Goal: Information Seeking & Learning: Learn about a topic

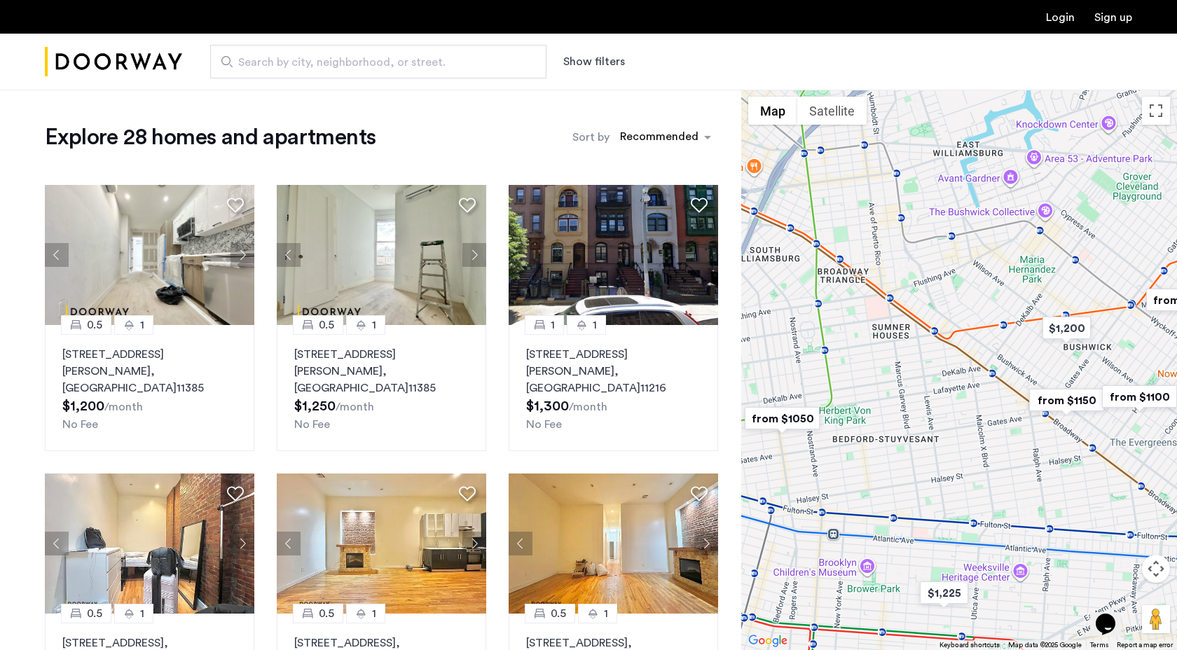
drag, startPoint x: 984, startPoint y: 291, endPoint x: 919, endPoint y: 321, distance: 71.5
click at [919, 321] on div at bounding box center [959, 370] width 436 height 560
click at [590, 52] on div "Search by city, neighborhood, or street. Show filters" at bounding box center [657, 62] width 950 height 34
click at [590, 60] on button "Show filters" at bounding box center [594, 61] width 62 height 17
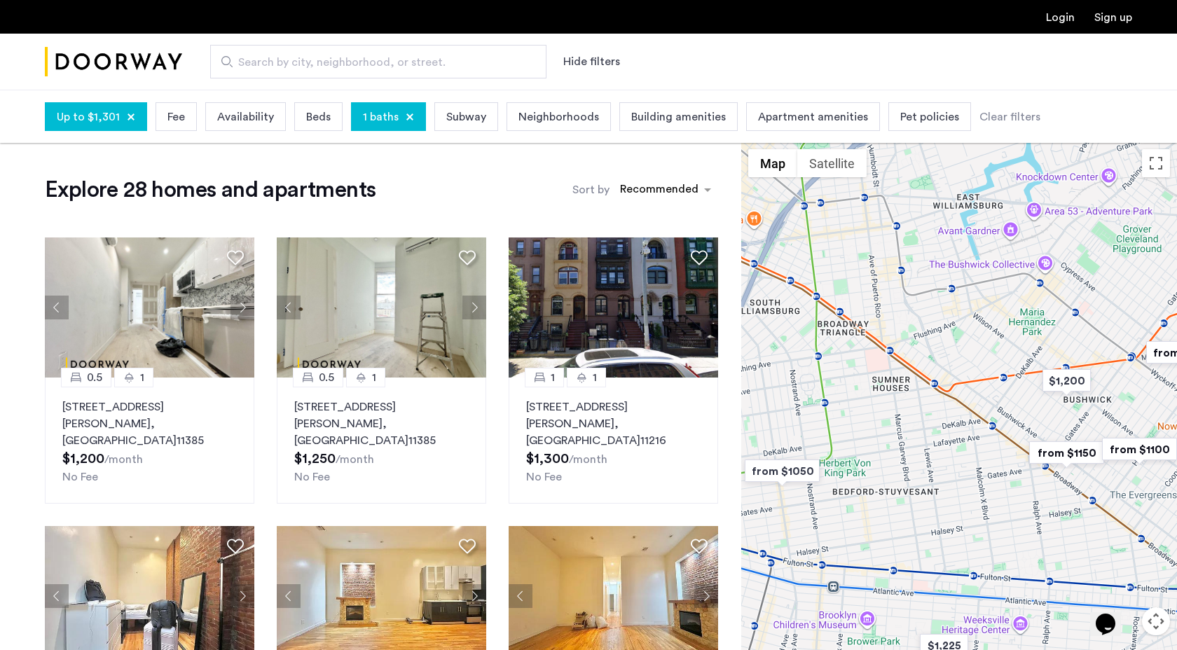
click at [301, 105] on div "Beds" at bounding box center [318, 116] width 48 height 29
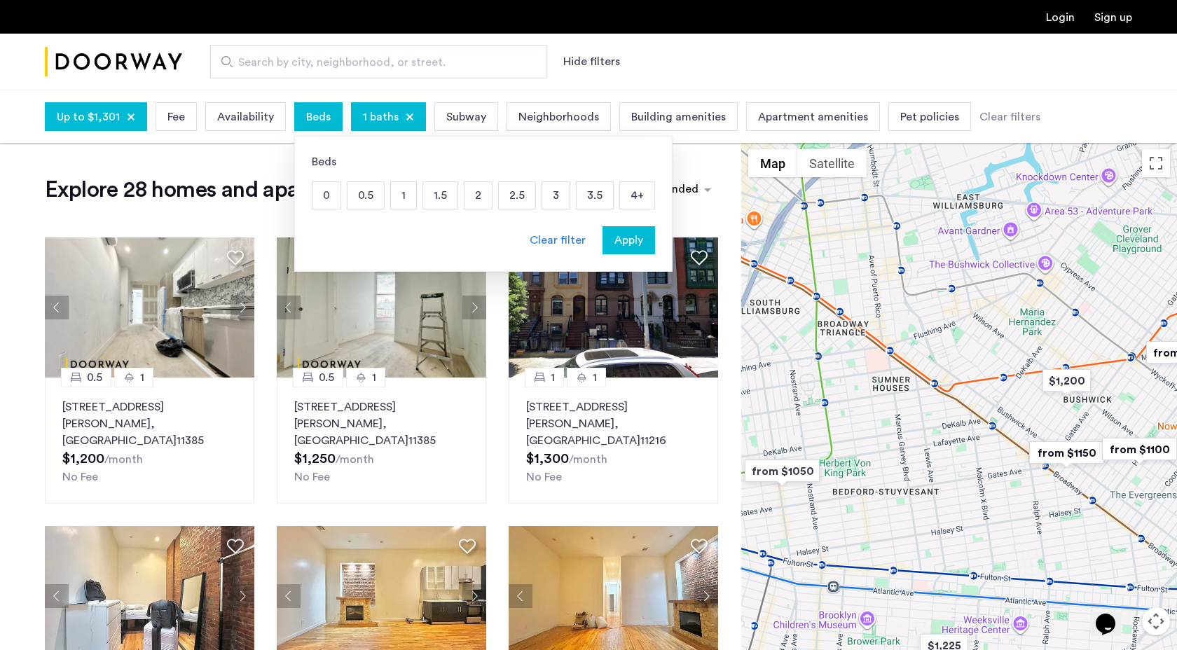
click at [394, 199] on p "1" at bounding box center [403, 195] width 25 height 27
click at [397, 198] on p "1" at bounding box center [403, 195] width 25 height 27
click at [783, 114] on span "Apartment amenities" at bounding box center [813, 117] width 110 height 17
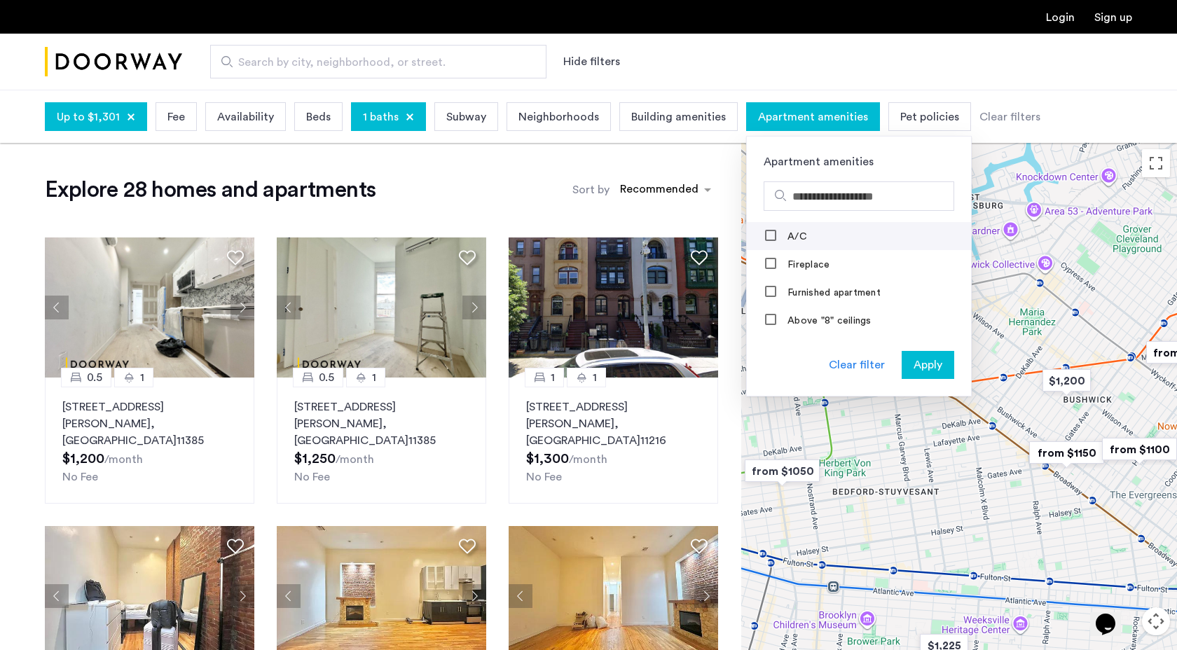
scroll to position [1, 0]
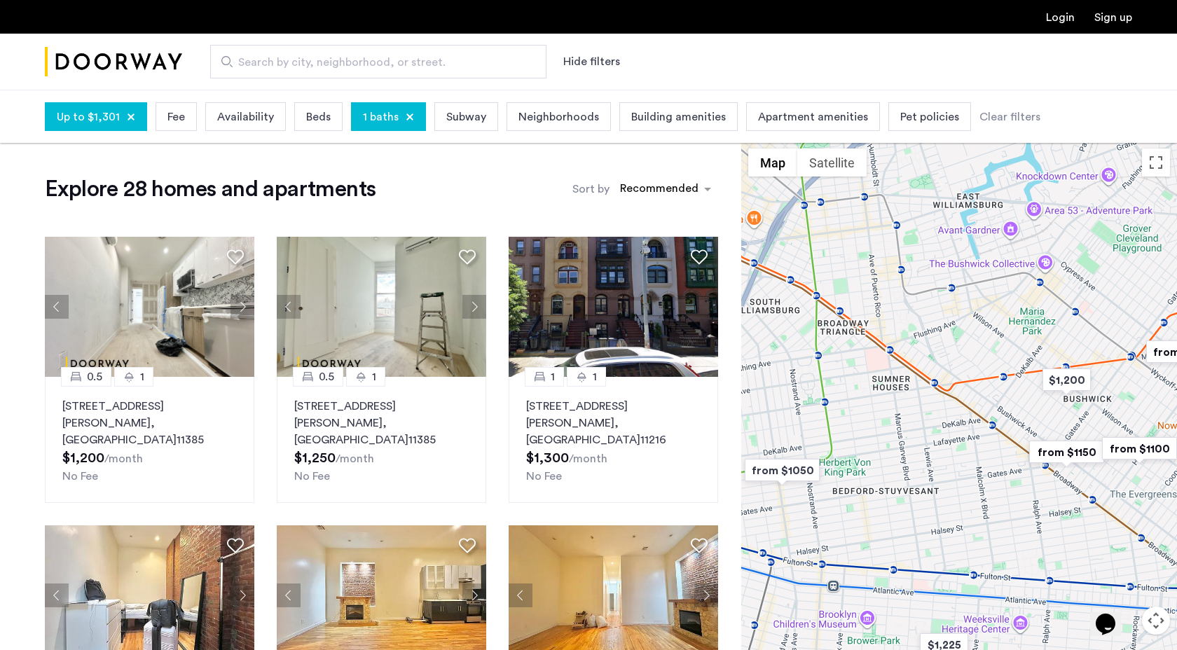
click at [667, 118] on span "Building amenities" at bounding box center [678, 117] width 95 height 17
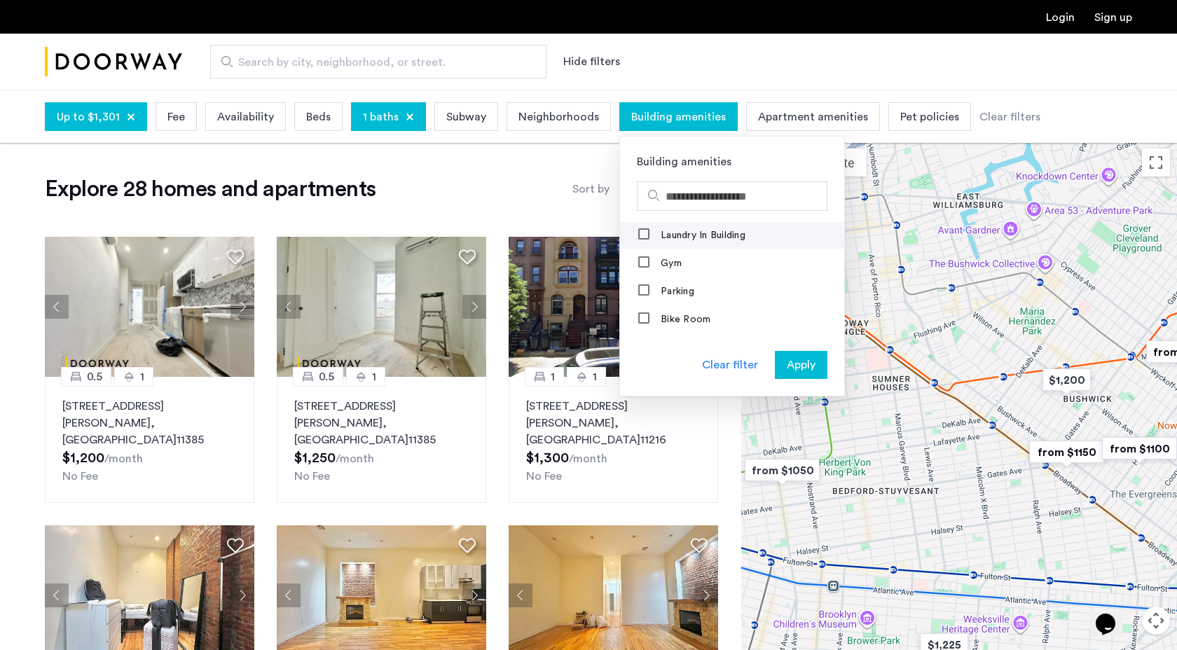
scroll to position [0, 0]
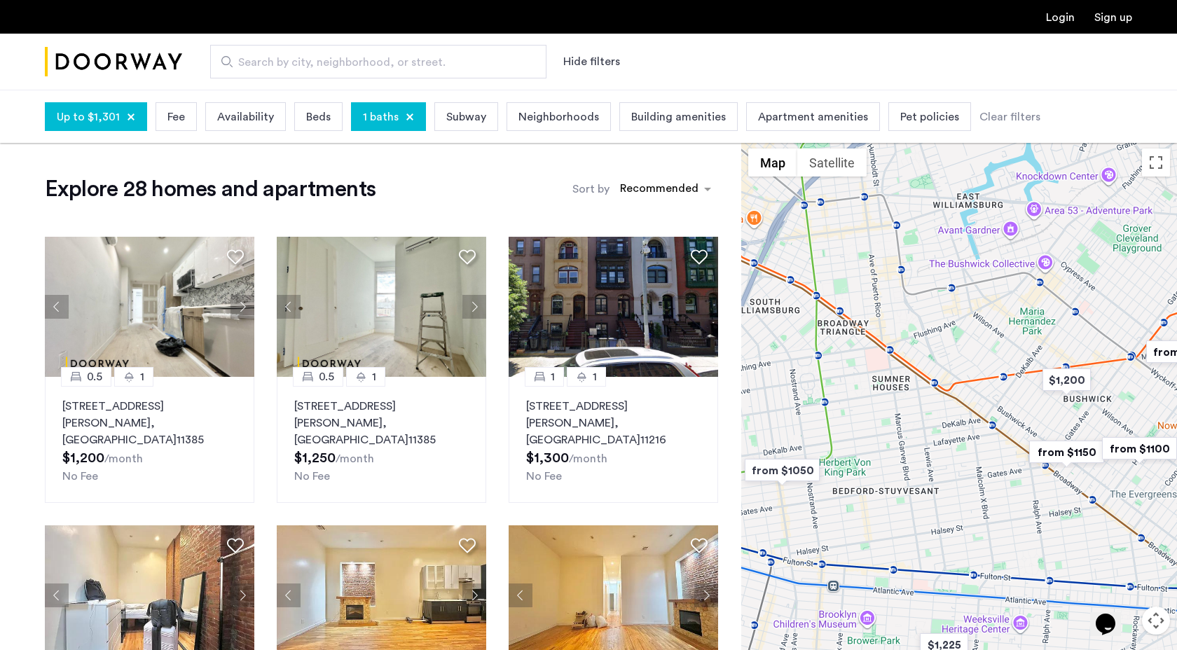
click at [316, 119] on span "Beds" at bounding box center [318, 117] width 25 height 17
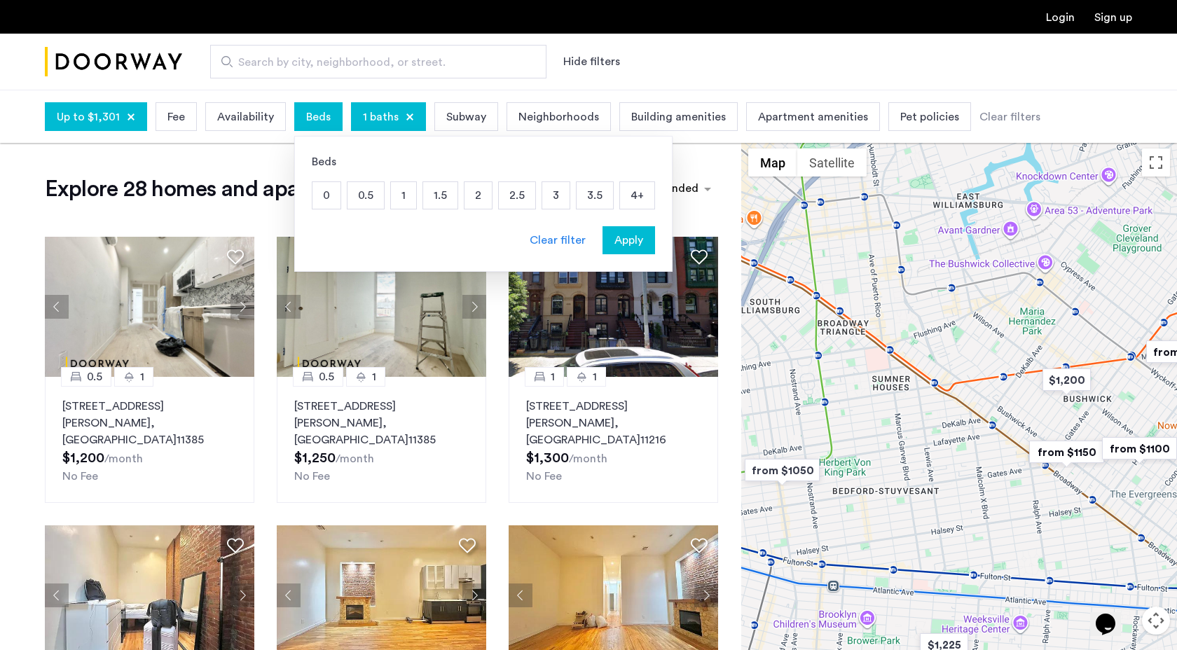
click at [399, 196] on p "1" at bounding box center [403, 195] width 25 height 27
click at [632, 242] on span "Apply" at bounding box center [628, 240] width 29 height 17
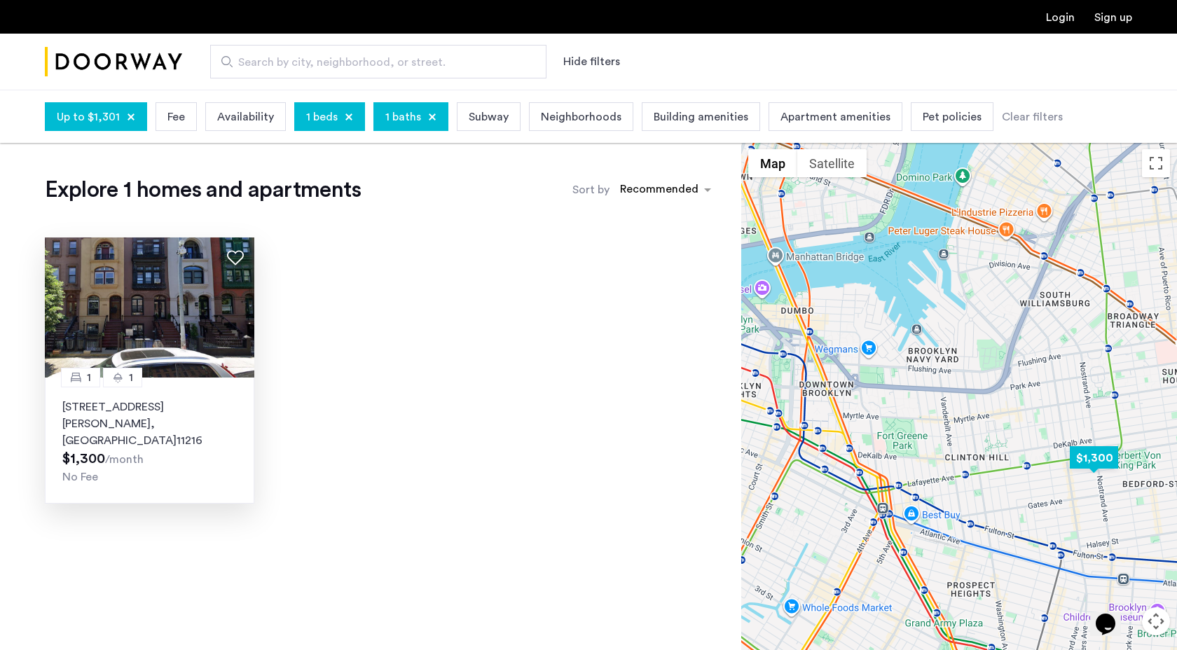
click at [191, 303] on img at bounding box center [150, 307] width 210 height 140
click at [431, 113] on div at bounding box center [432, 117] width 8 height 8
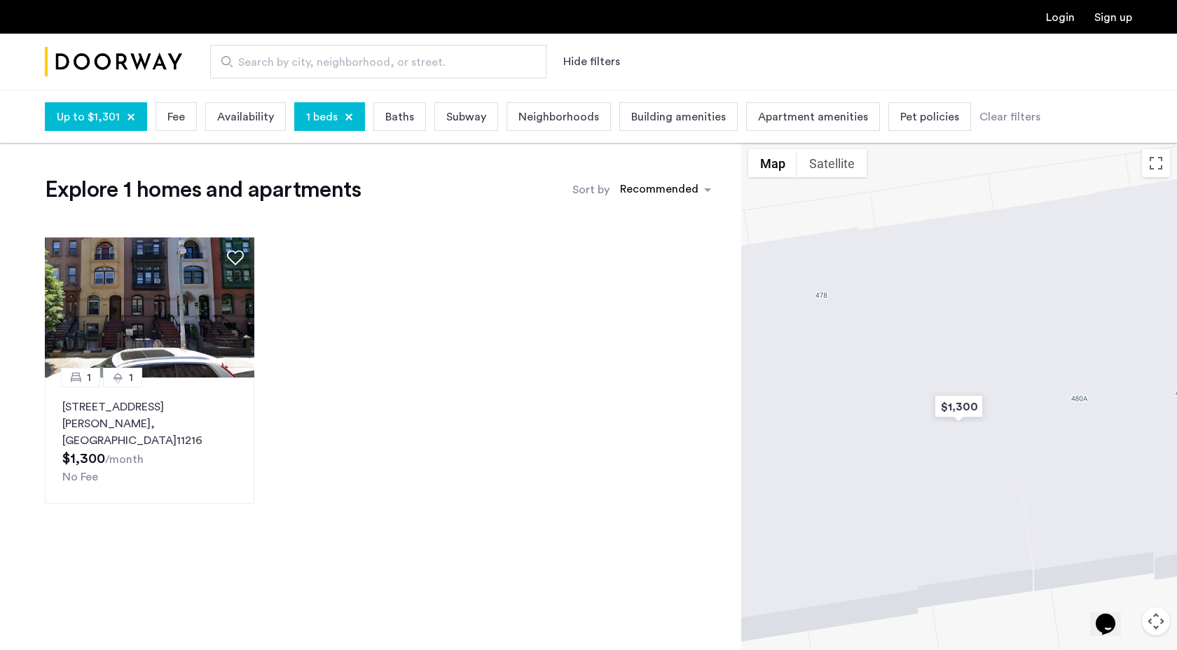
click at [340, 116] on div "1 beds" at bounding box center [329, 116] width 71 height 29
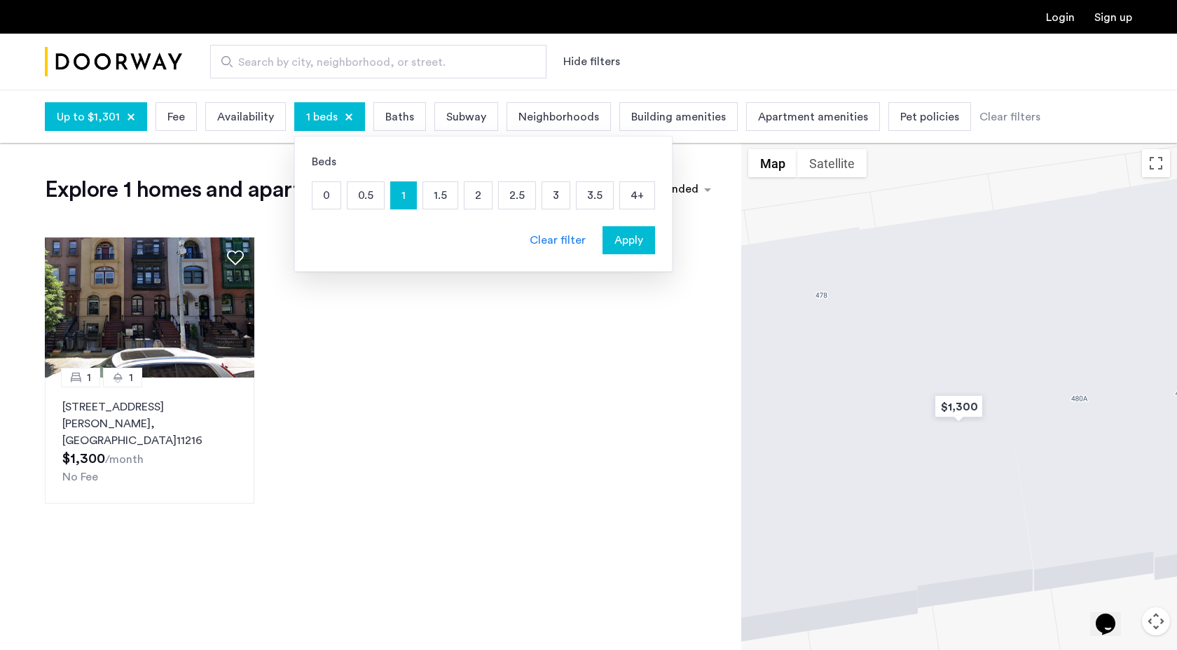
click at [350, 115] on div "1 beds" at bounding box center [329, 116] width 71 height 29
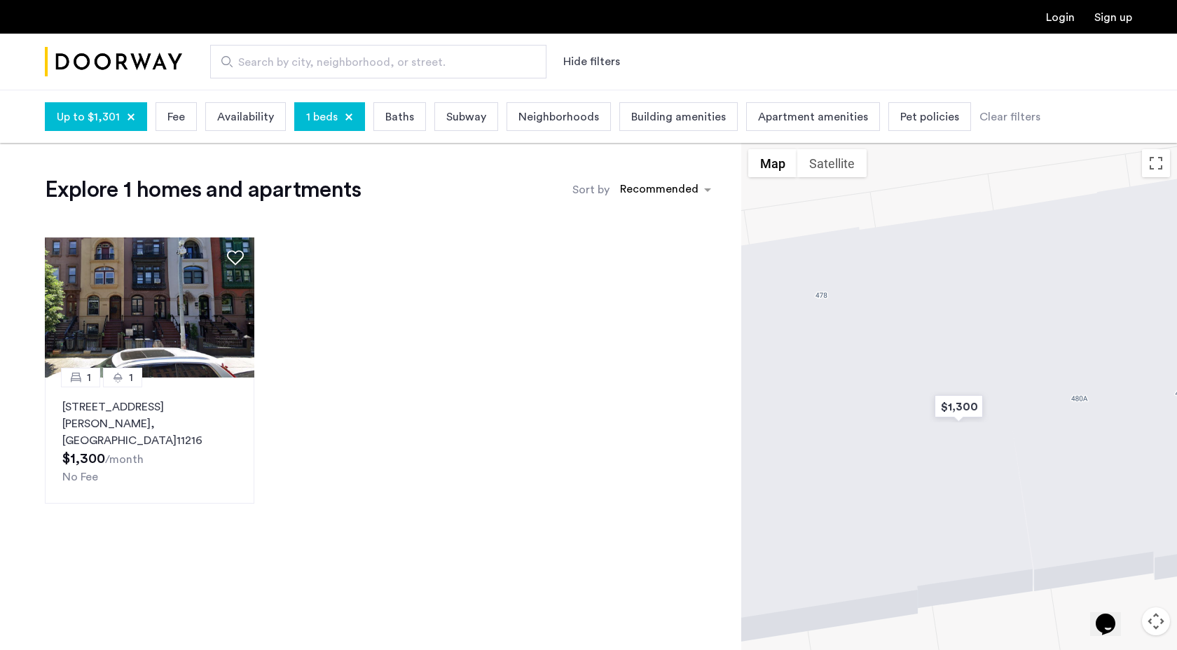
click at [347, 113] on div at bounding box center [349, 117] width 8 height 8
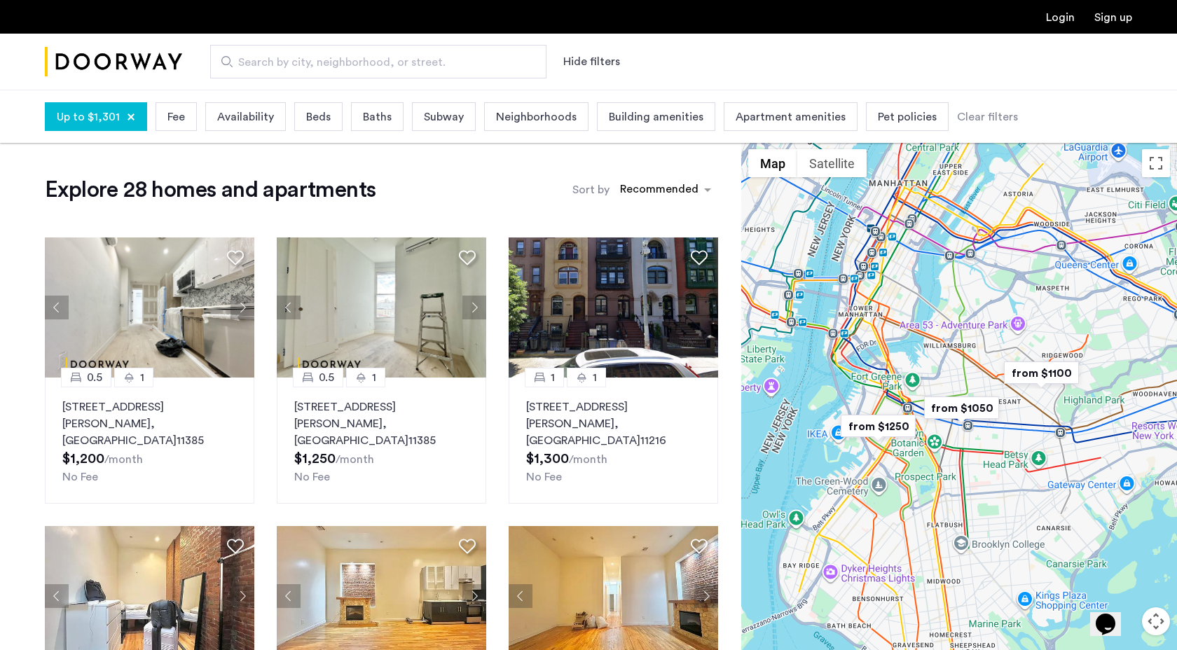
click at [240, 118] on span "Availability" at bounding box center [245, 117] width 57 height 17
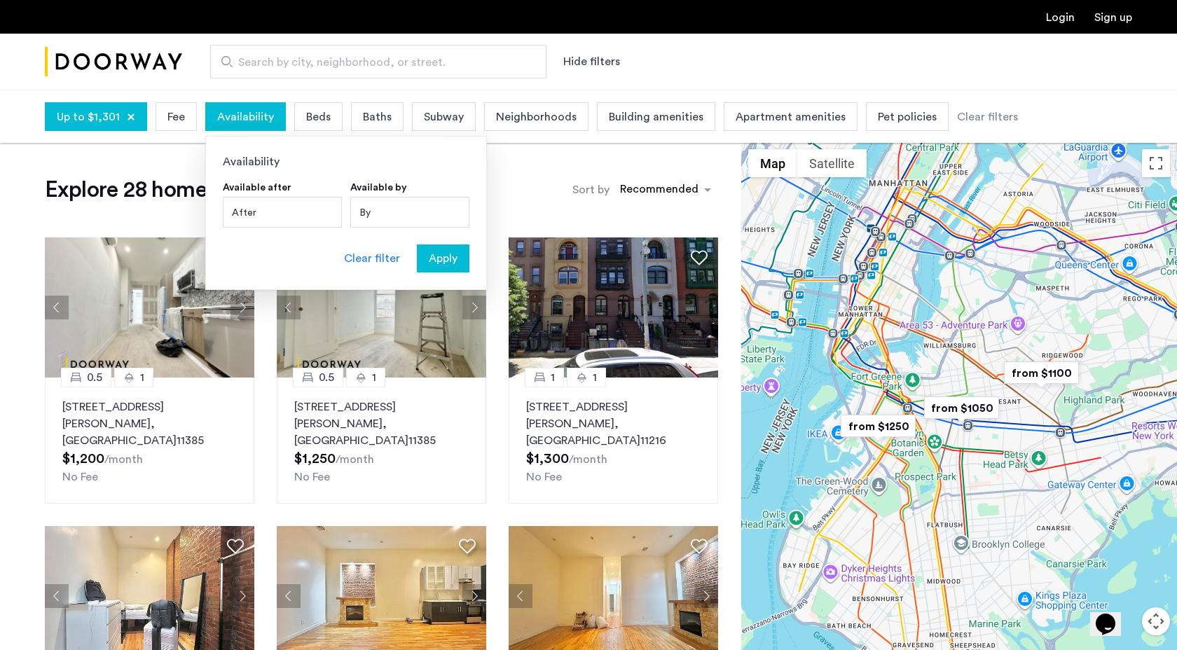
click at [375, 213] on div "By" at bounding box center [409, 212] width 119 height 31
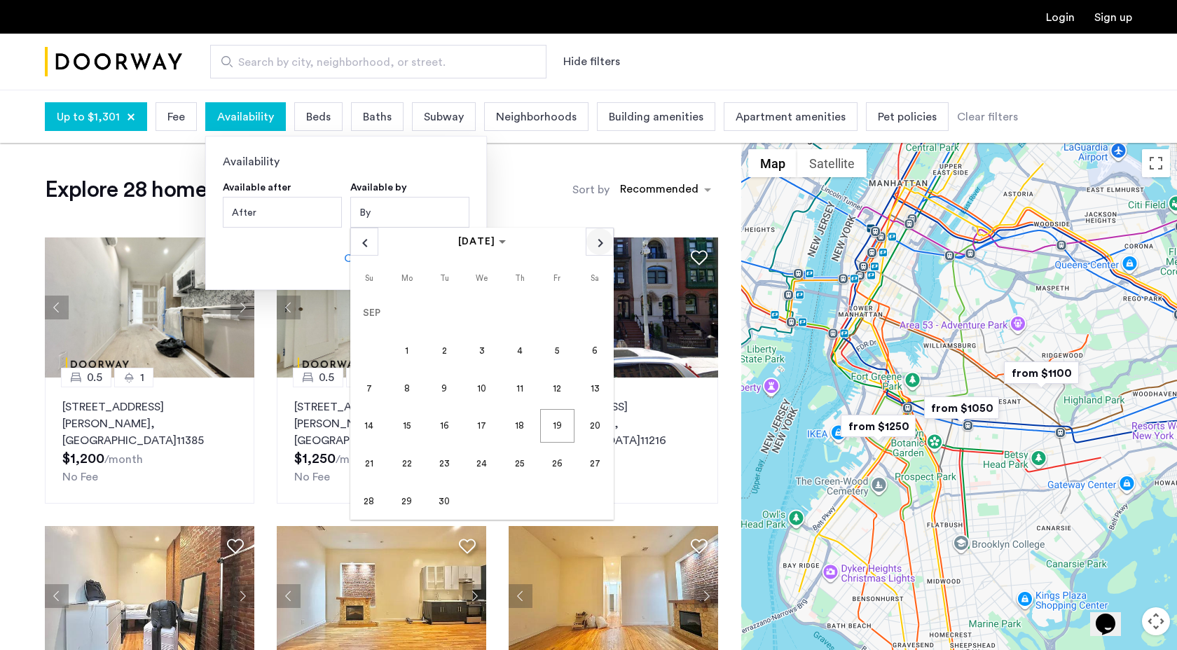
click at [606, 242] on span "Next month" at bounding box center [599, 241] width 27 height 27
click at [483, 393] on span "15" at bounding box center [482, 388] width 34 height 34
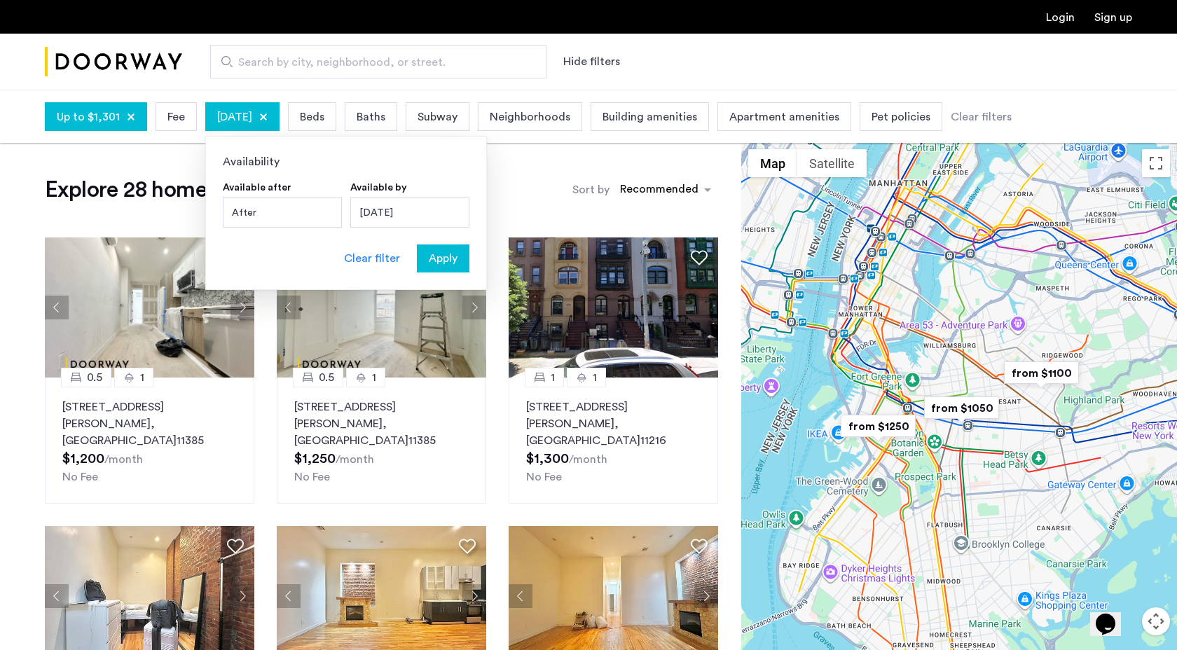
click at [444, 251] on span "Apply" at bounding box center [443, 258] width 29 height 17
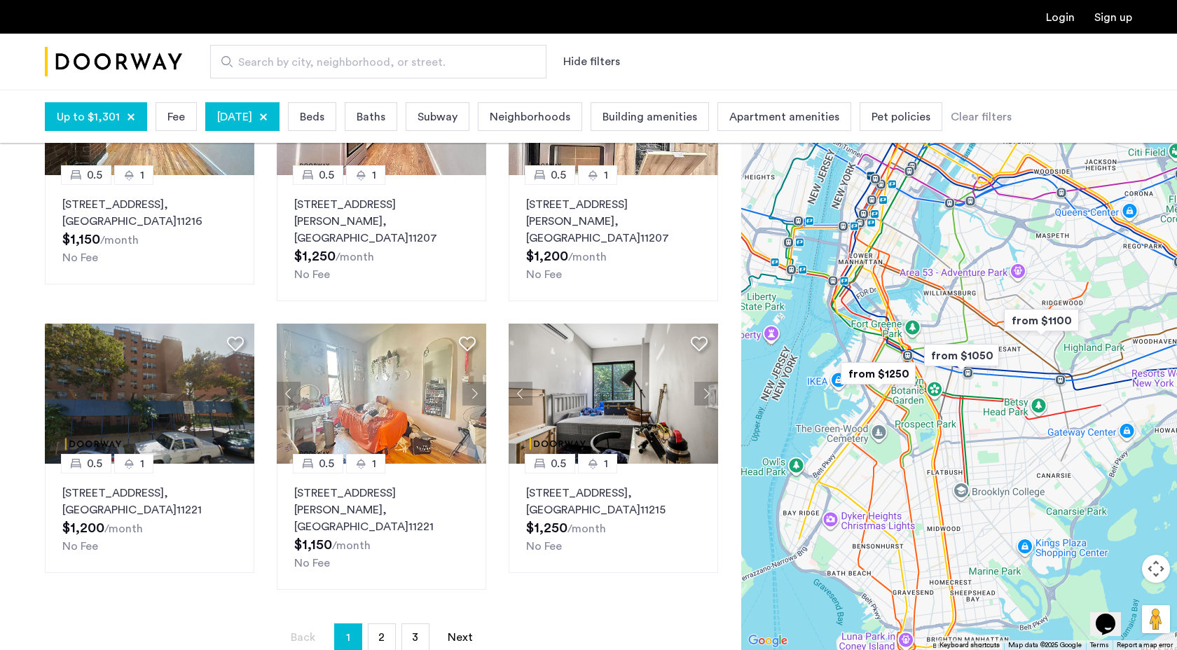
scroll to position [769, 0]
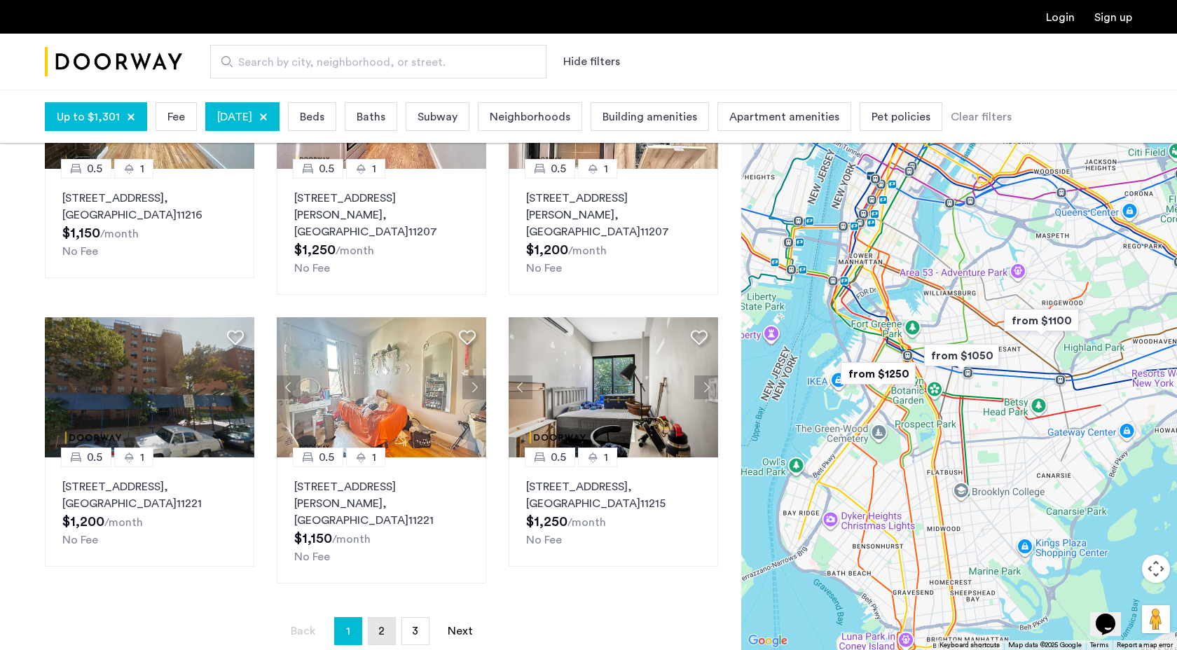
click at [381, 625] on span "2" at bounding box center [381, 630] width 6 height 11
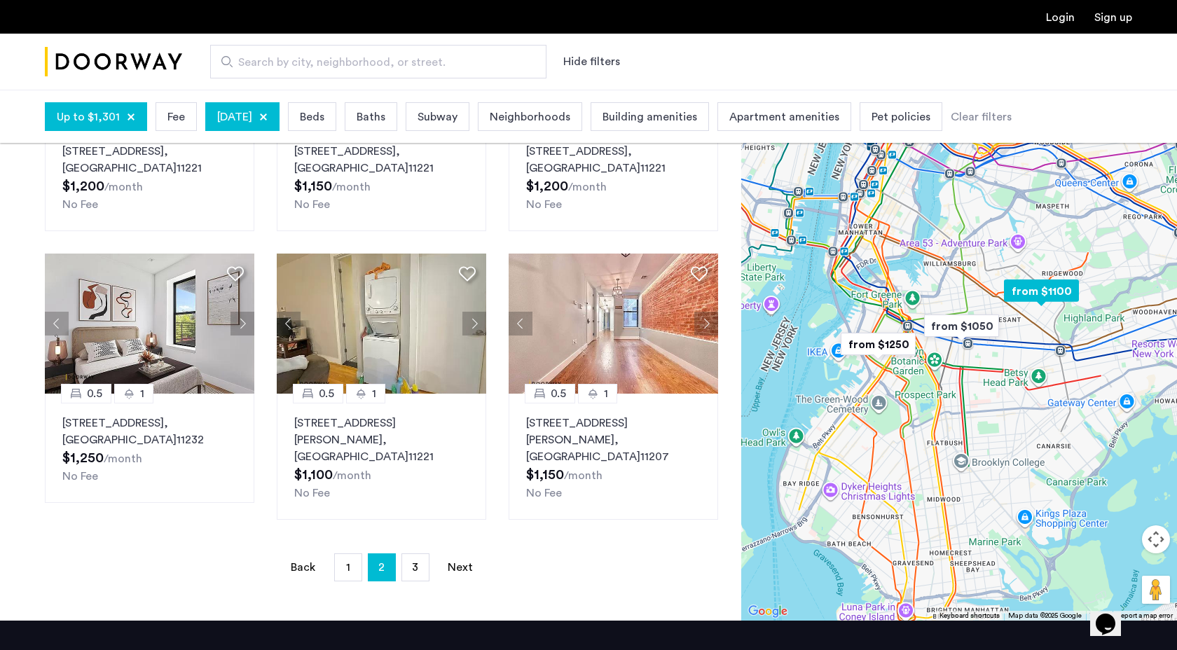
scroll to position [825, 0]
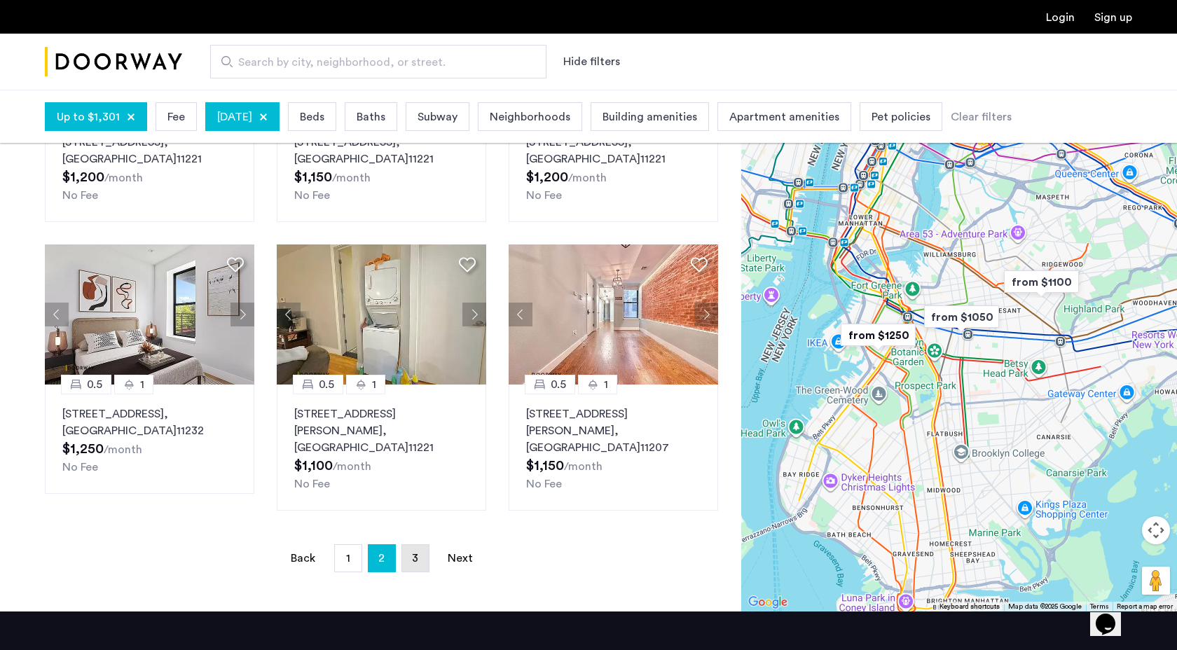
click at [413, 553] on span "3" at bounding box center [415, 558] width 6 height 11
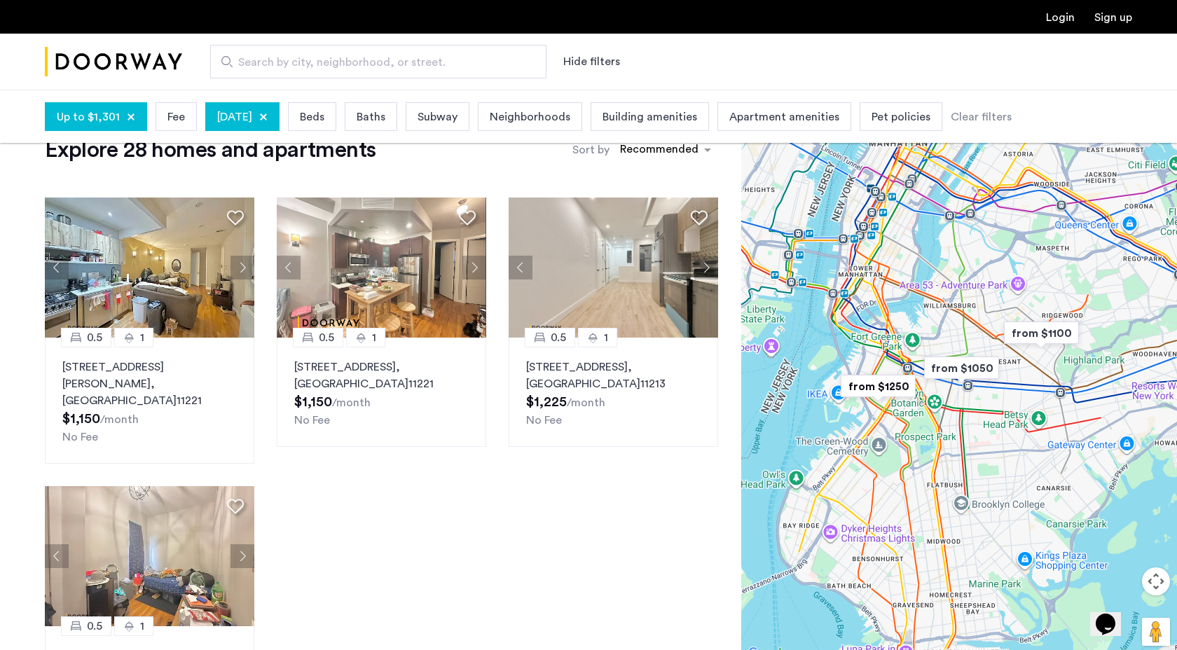
scroll to position [41, 0]
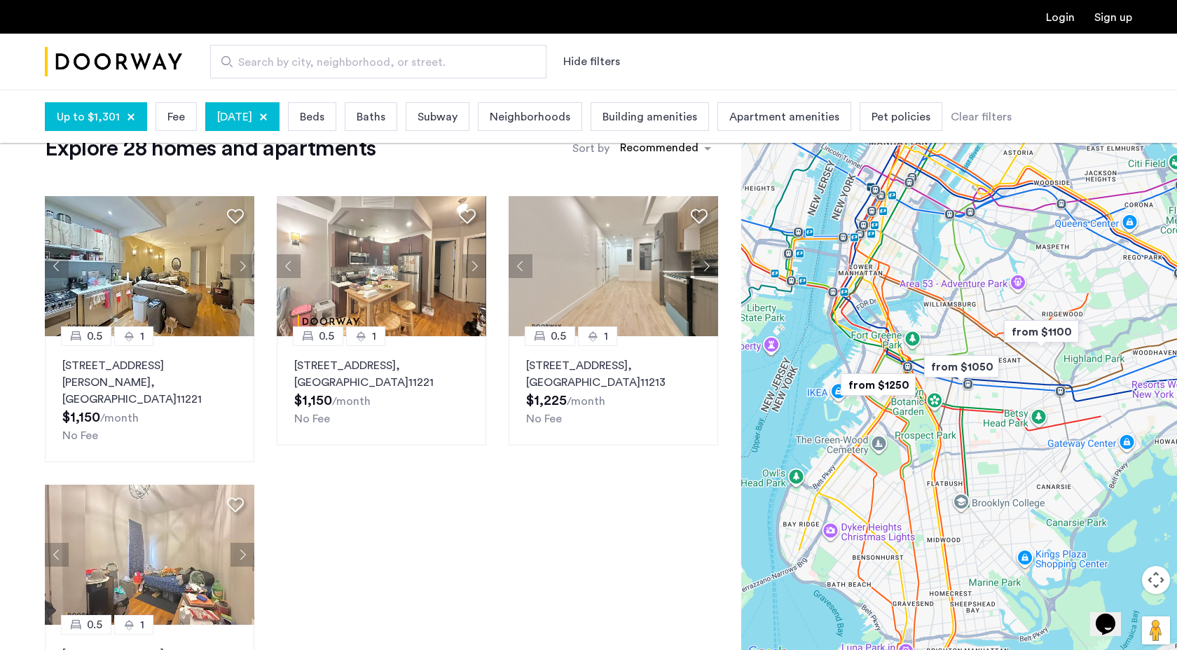
click at [127, 118] on div at bounding box center [131, 117] width 8 height 8
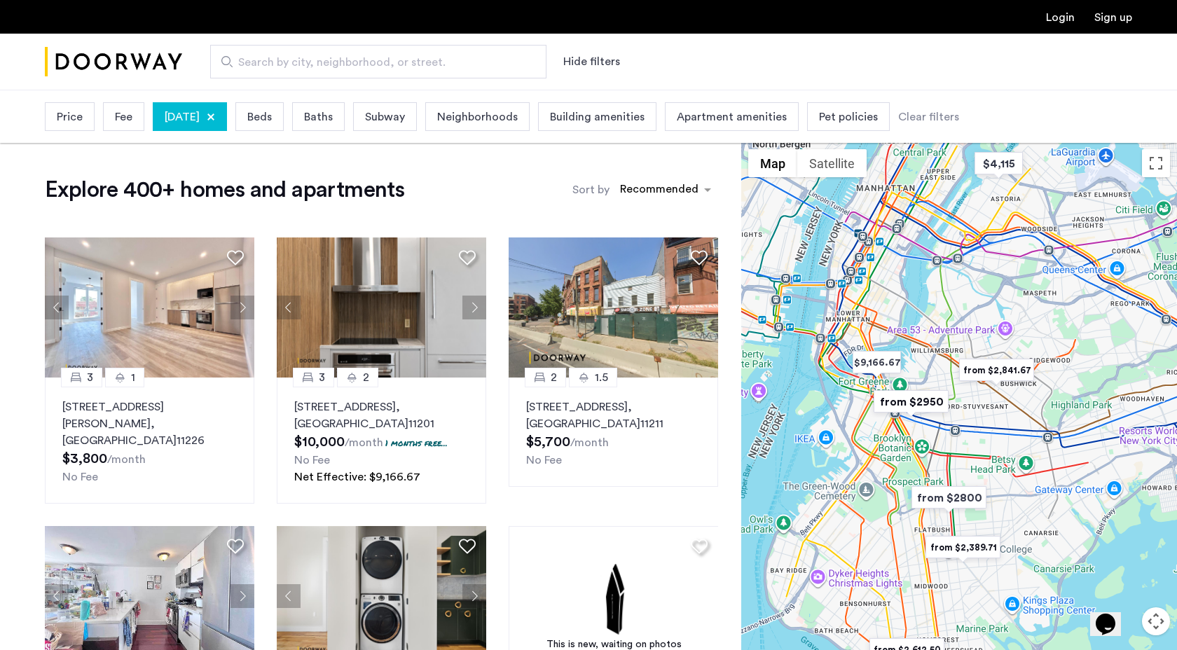
click at [284, 127] on div "Beds" at bounding box center [259, 116] width 48 height 29
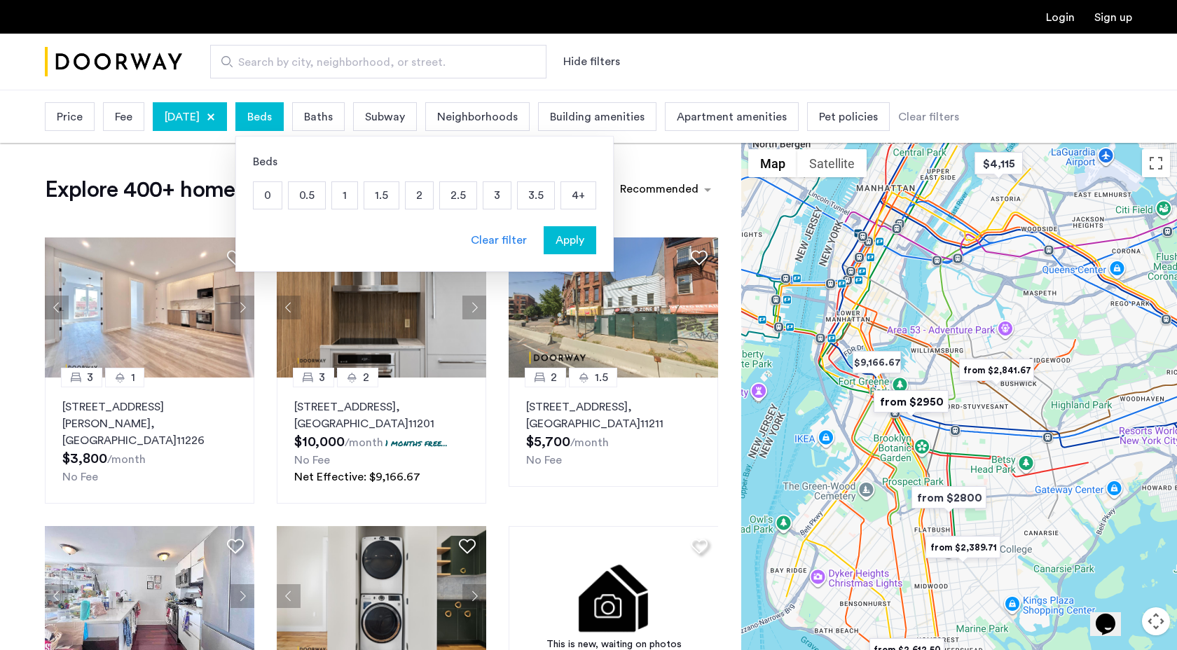
click at [357, 195] on p "1" at bounding box center [344, 195] width 25 height 27
click at [355, 120] on span "Baths" at bounding box center [340, 117] width 29 height 17
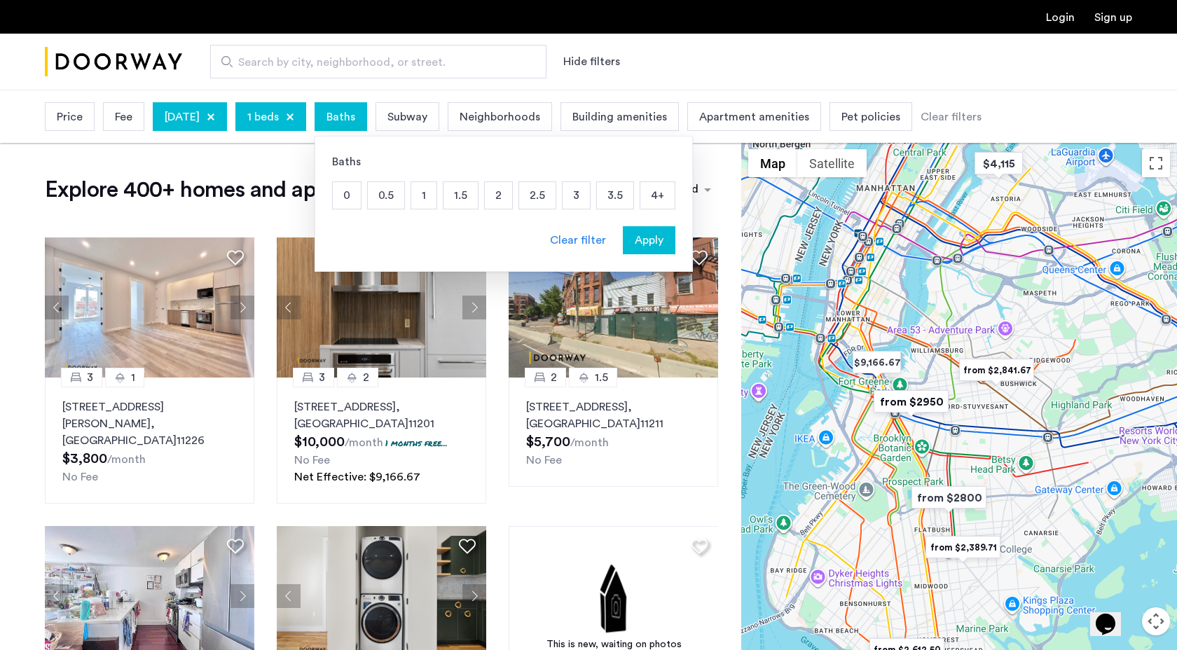
click at [436, 199] on p "1" at bounding box center [423, 195] width 25 height 27
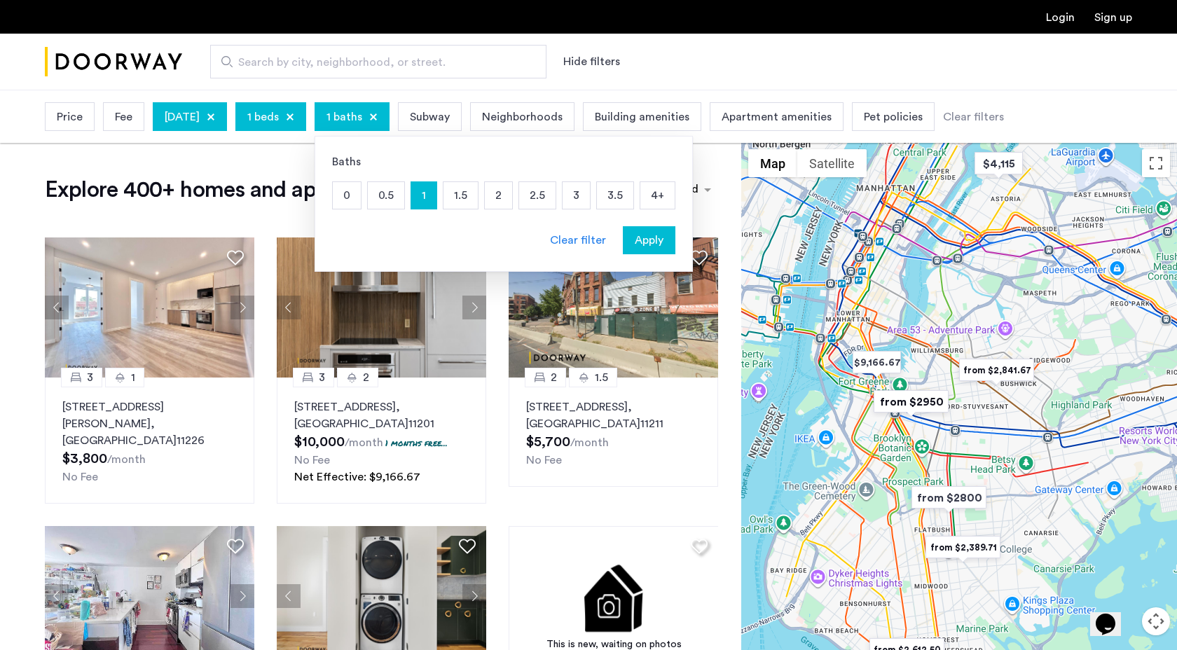
click at [663, 239] on span "Apply" at bounding box center [649, 240] width 29 height 17
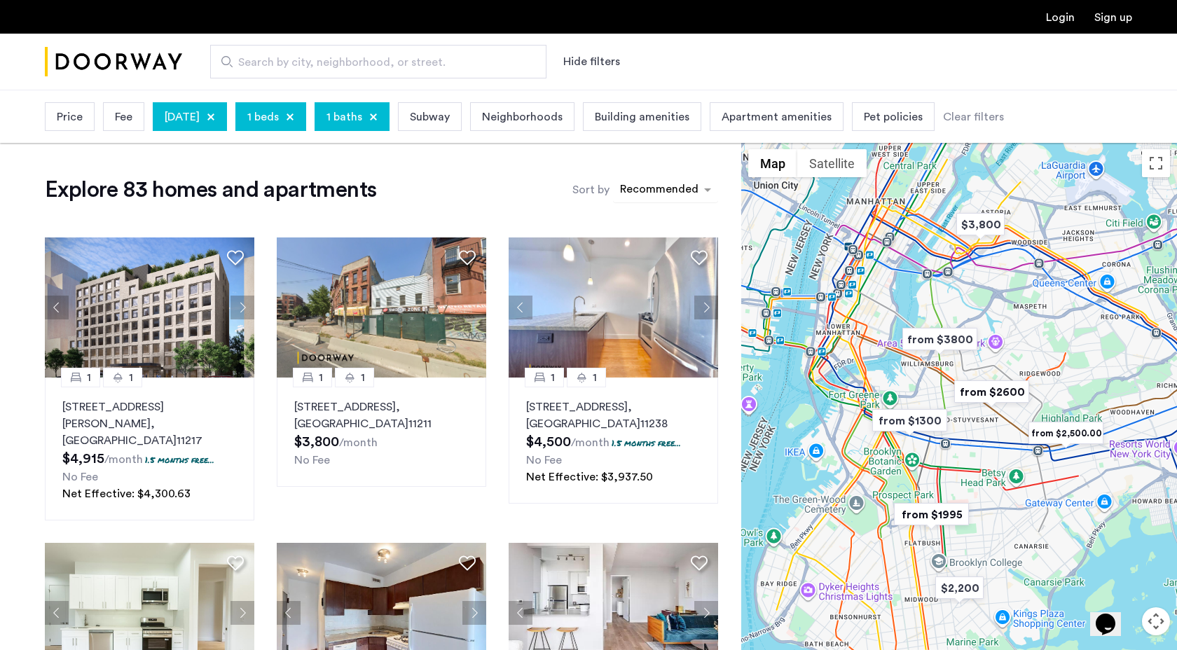
click at [683, 186] on div "sort-apartment" at bounding box center [659, 191] width 83 height 19
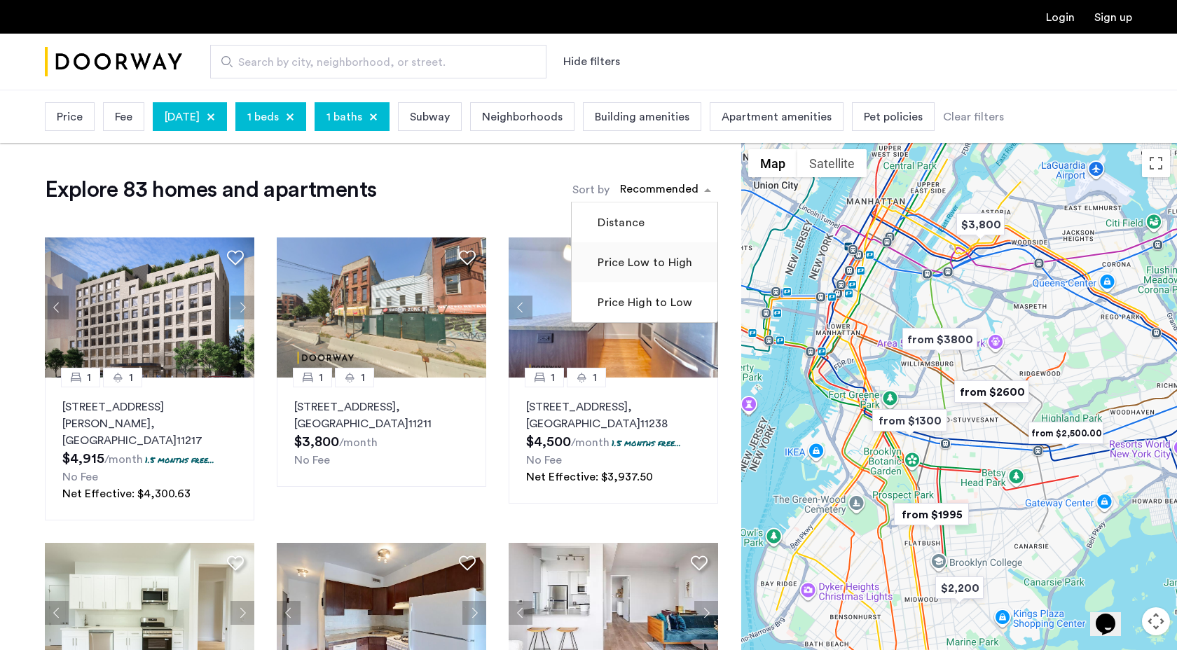
click at [655, 271] on label "Price Low to High" at bounding box center [643, 262] width 97 height 17
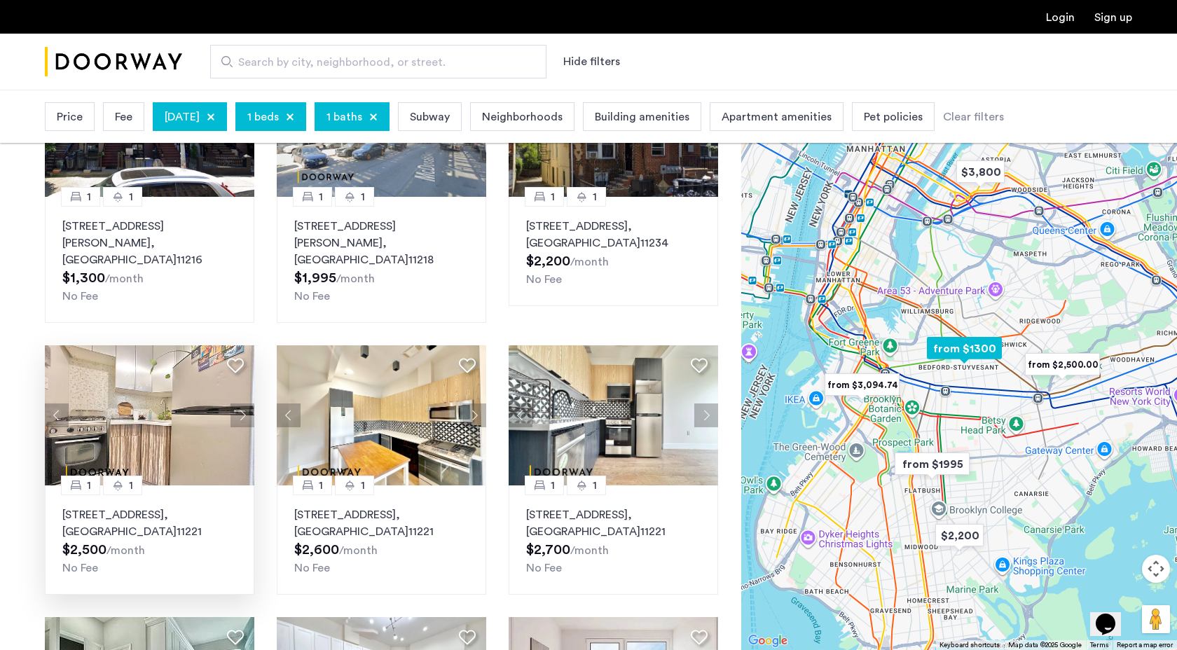
scroll to position [181, 0]
click at [136, 506] on p "330 Evergreen Avenue, Unit 2B, Brooklyn , NY 11221" at bounding box center [149, 523] width 174 height 34
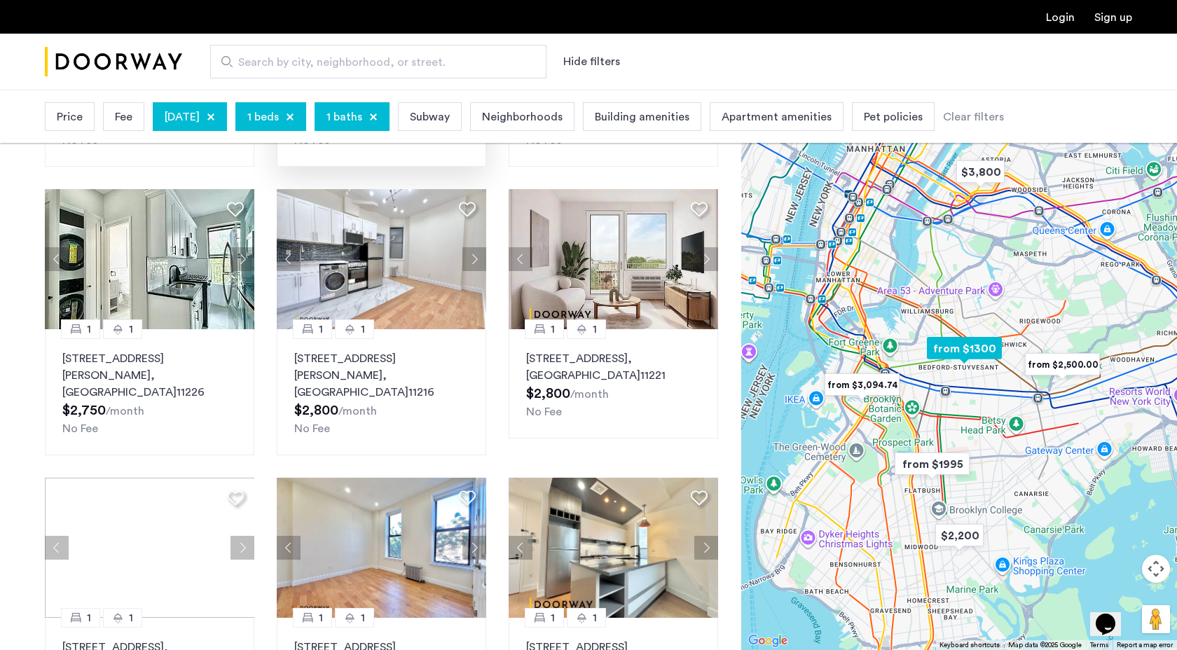
scroll to position [610, 0]
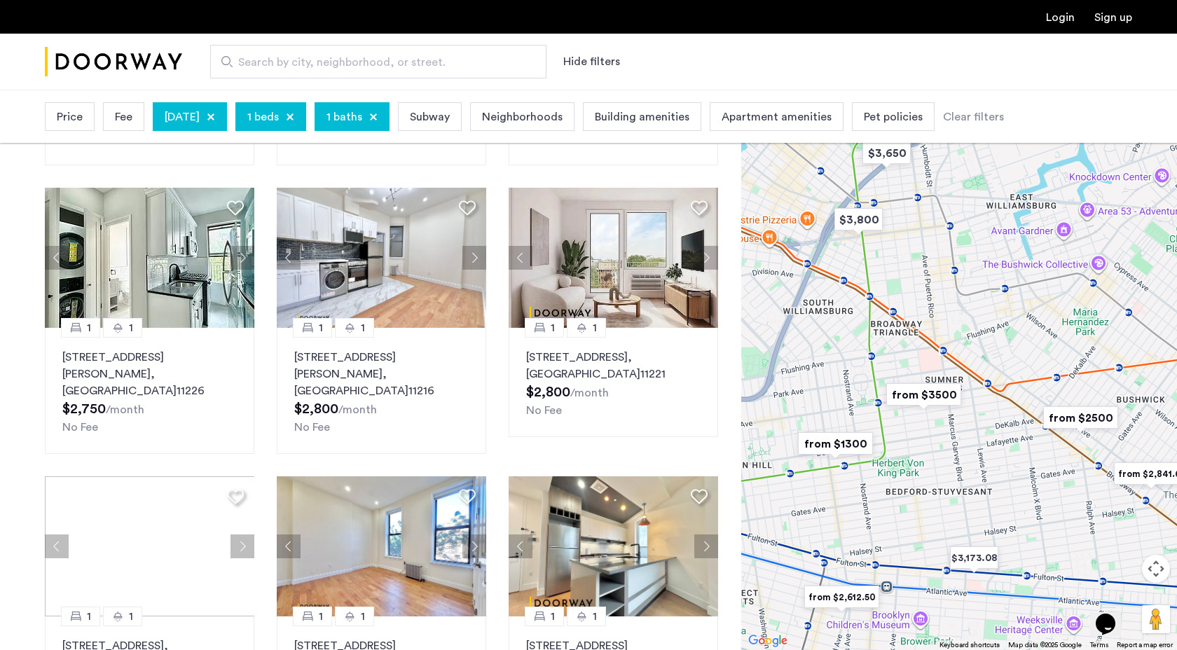
drag, startPoint x: 946, startPoint y: 401, endPoint x: 829, endPoint y: 379, distance: 119.0
click at [829, 379] on div at bounding box center [959, 370] width 436 height 560
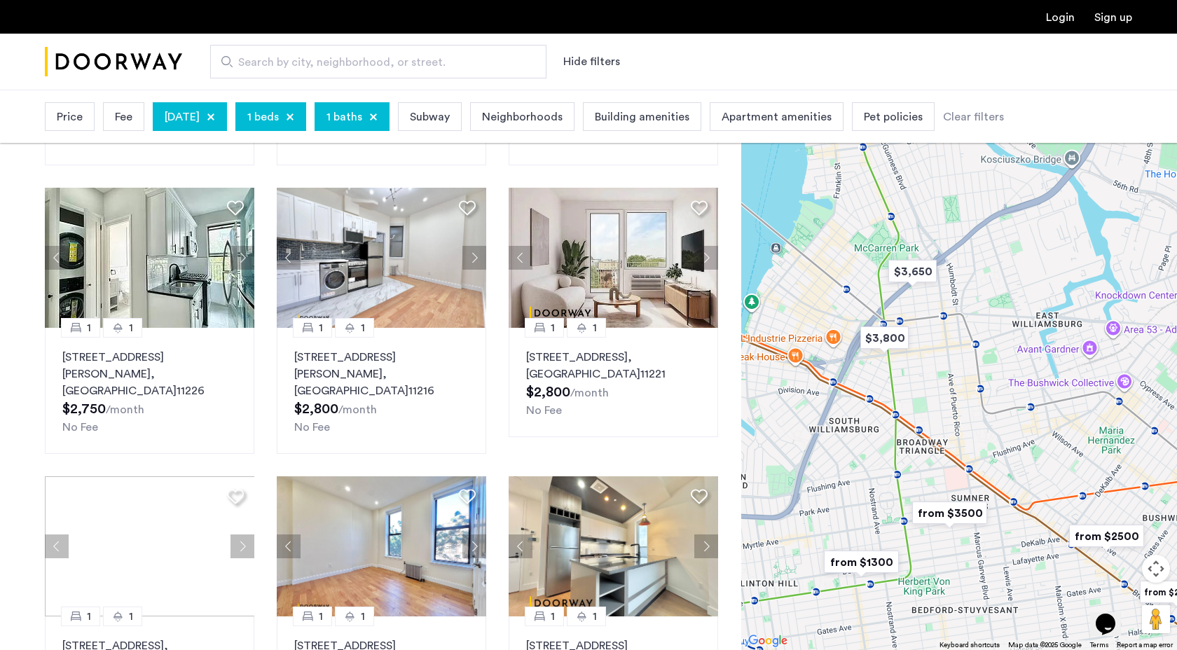
drag, startPoint x: 992, startPoint y: 364, endPoint x: 1018, endPoint y: 483, distance: 121.2
click at [1018, 483] on div at bounding box center [959, 370] width 436 height 560
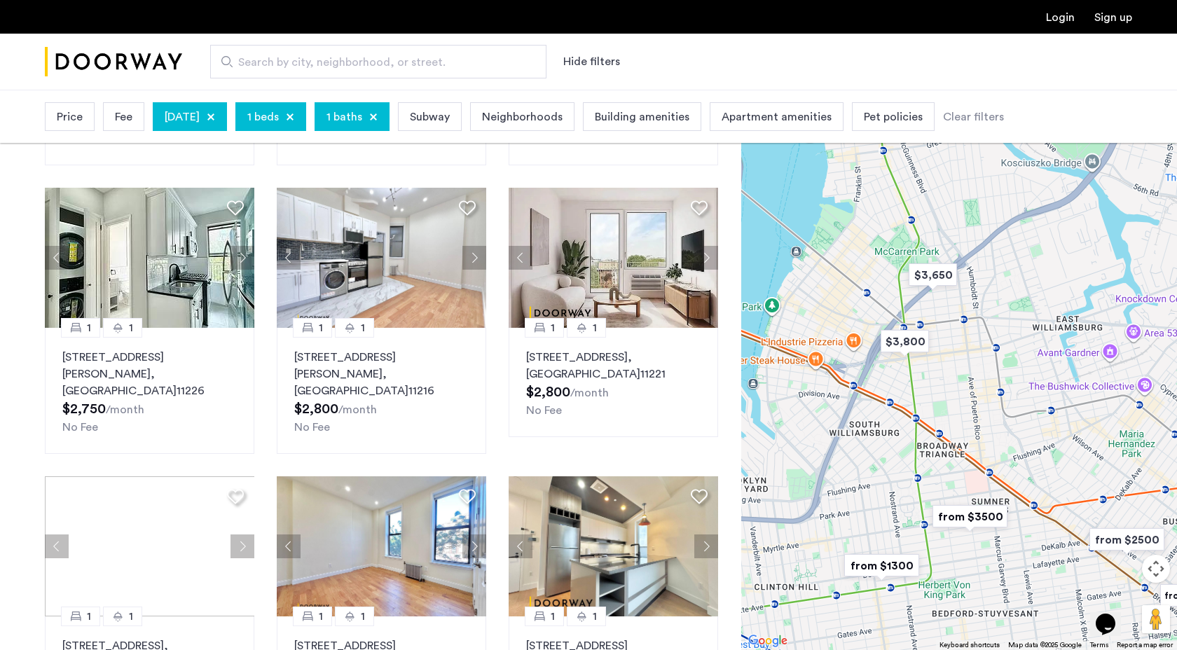
click at [294, 117] on div at bounding box center [290, 117] width 8 height 8
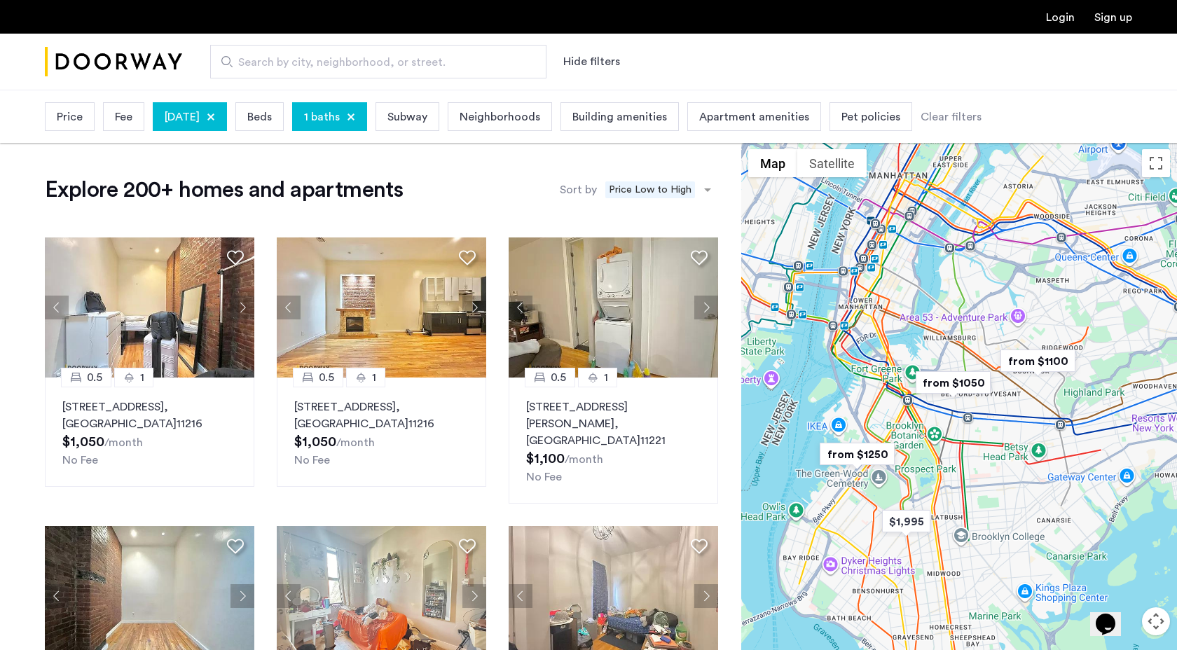
click at [355, 115] on div at bounding box center [351, 117] width 8 height 8
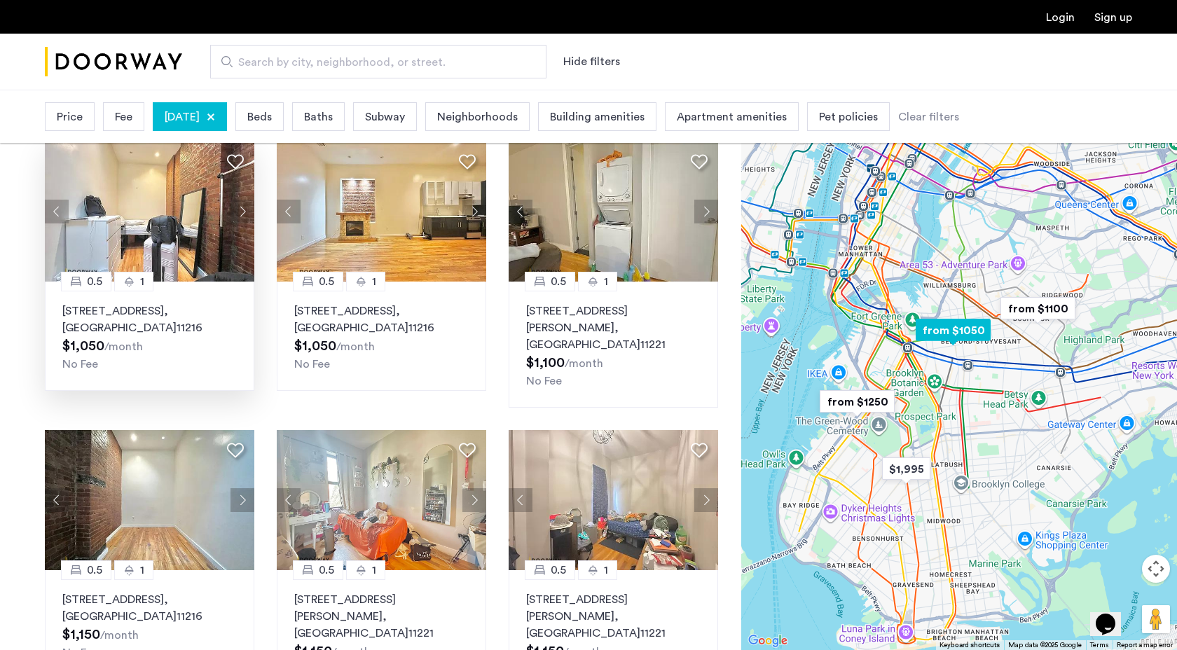
scroll to position [83, 0]
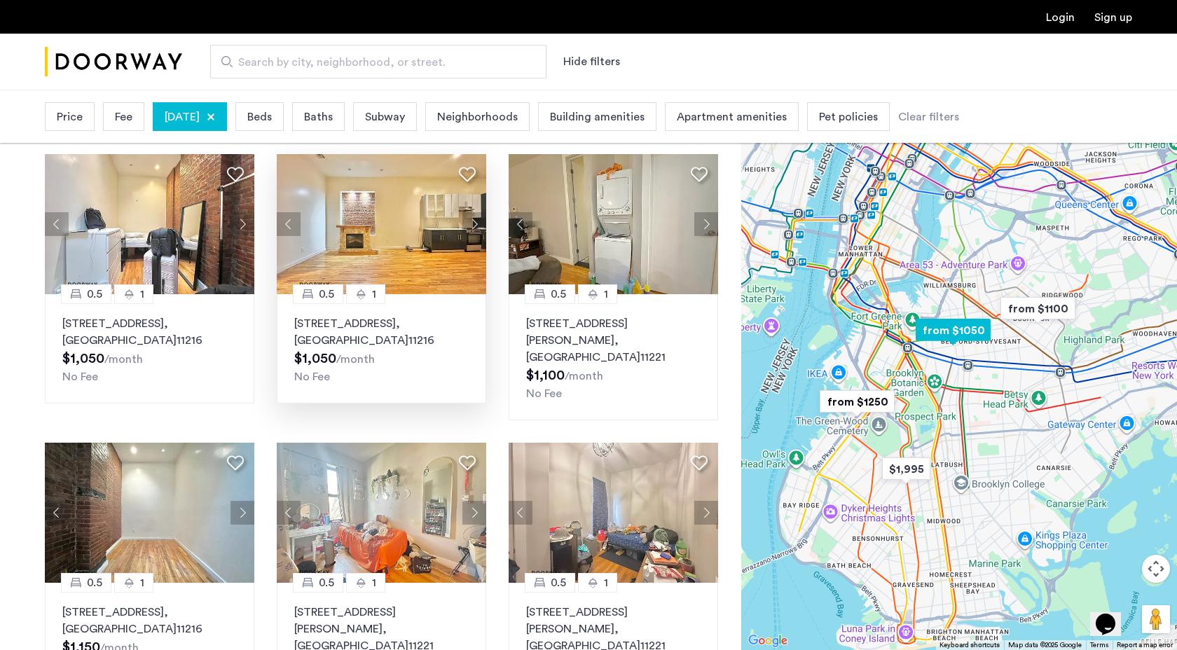
click at [401, 324] on p "1088 Bedford Avenue, Unit 1SL, Brooklyn , NY 11216" at bounding box center [381, 332] width 174 height 34
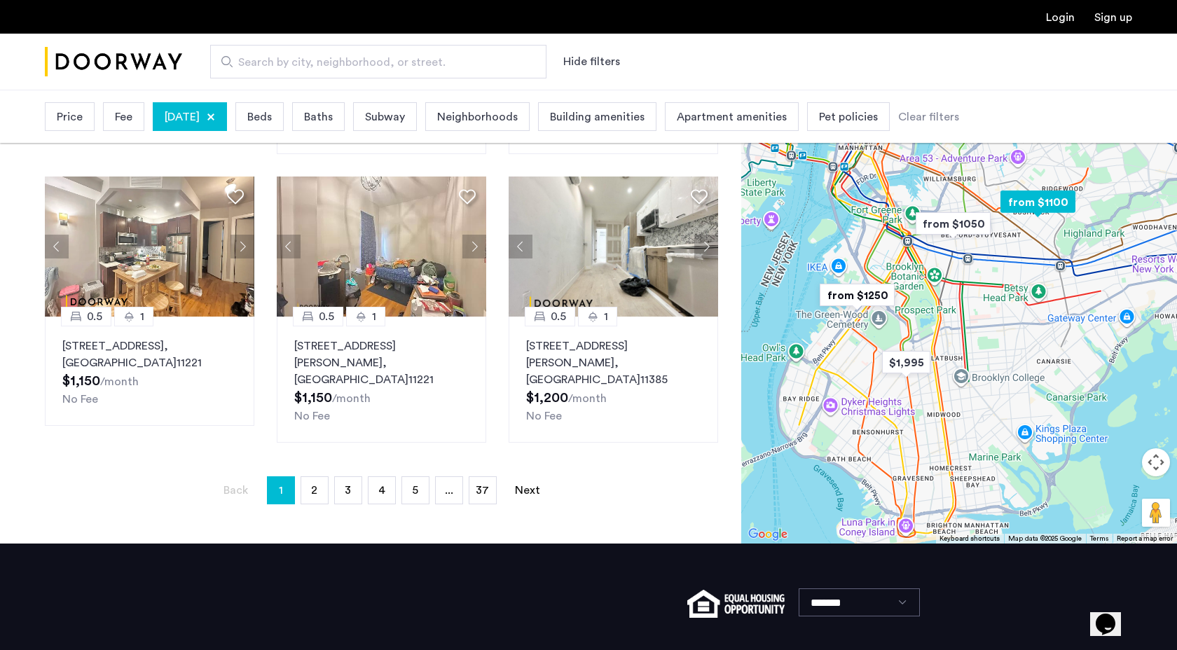
scroll to position [957, 0]
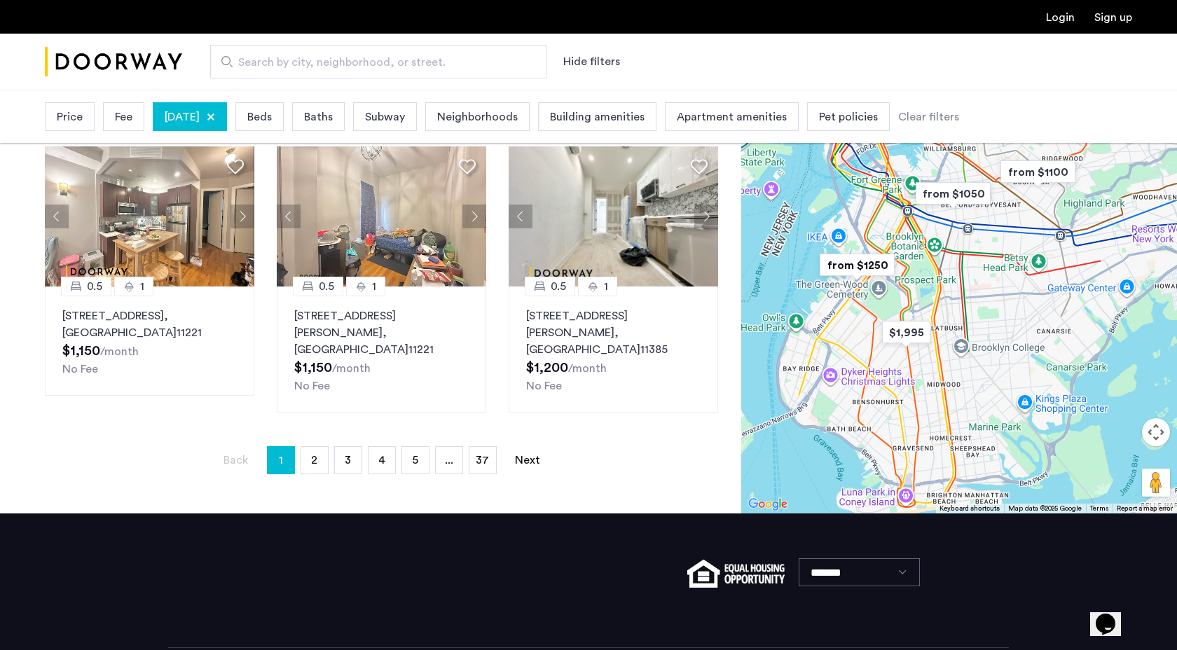
click at [1064, 25] on ul "Login Sign up" at bounding box center [588, 16] width 1087 height 17
click at [1053, 15] on link "Login" at bounding box center [1060, 17] width 29 height 11
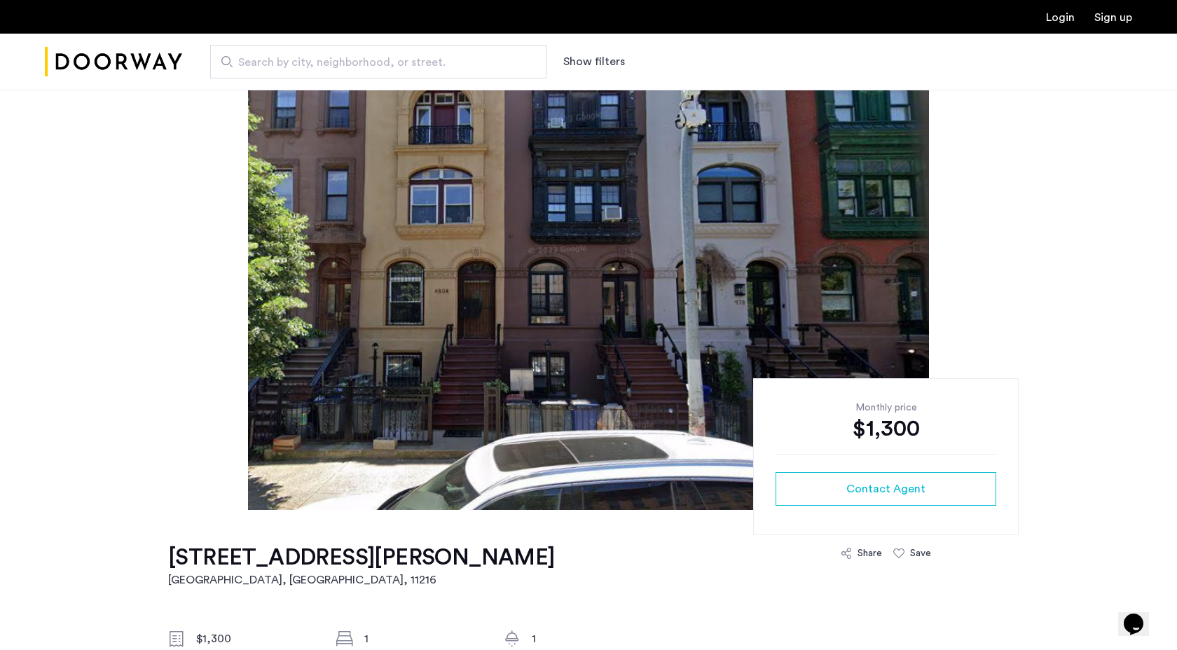
click at [571, 328] on img at bounding box center [588, 300] width 681 height 420
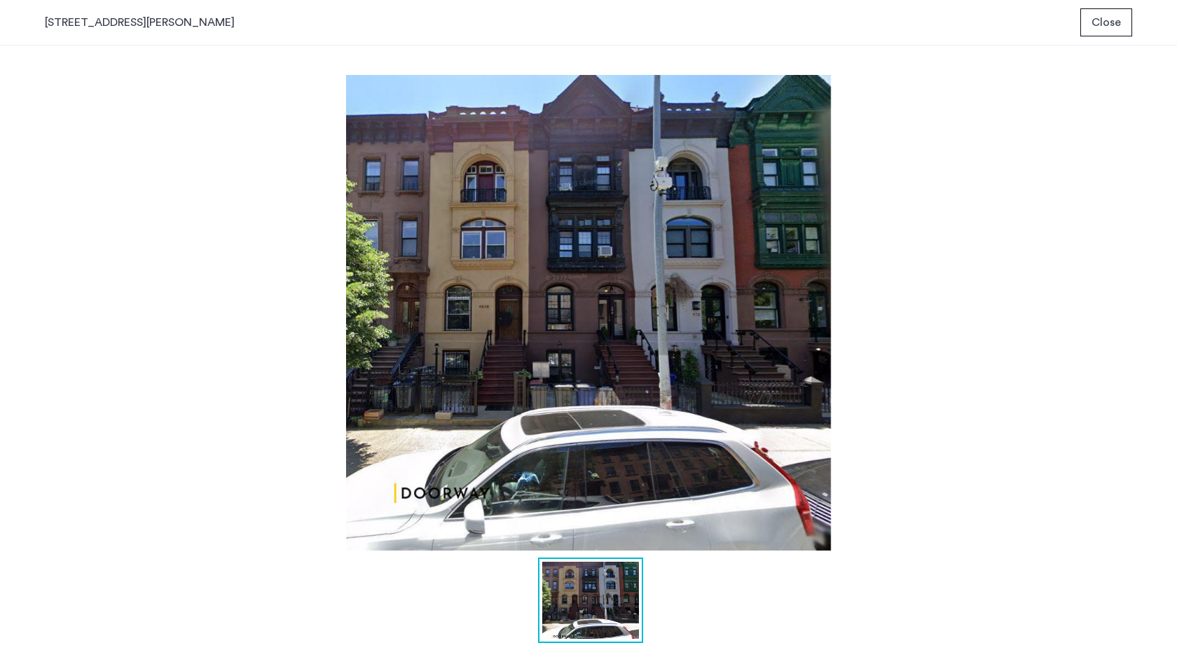
click at [1094, 27] on span "Close" at bounding box center [1105, 22] width 29 height 17
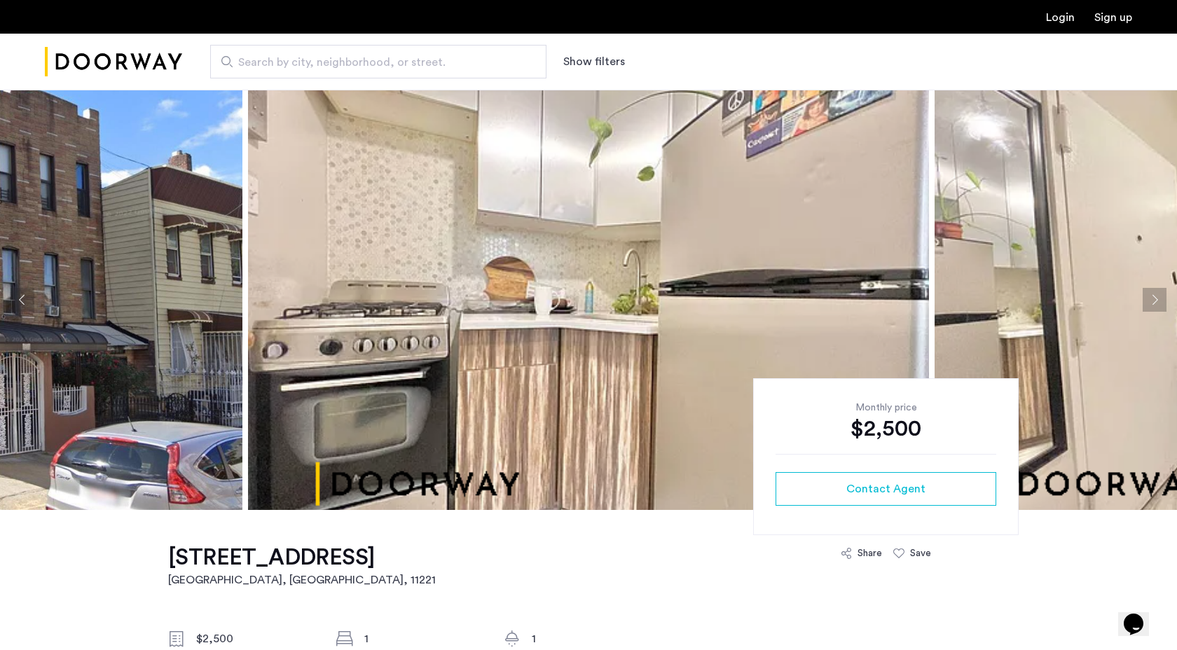
click at [1148, 294] on button "Next apartment" at bounding box center [1154, 300] width 24 height 24
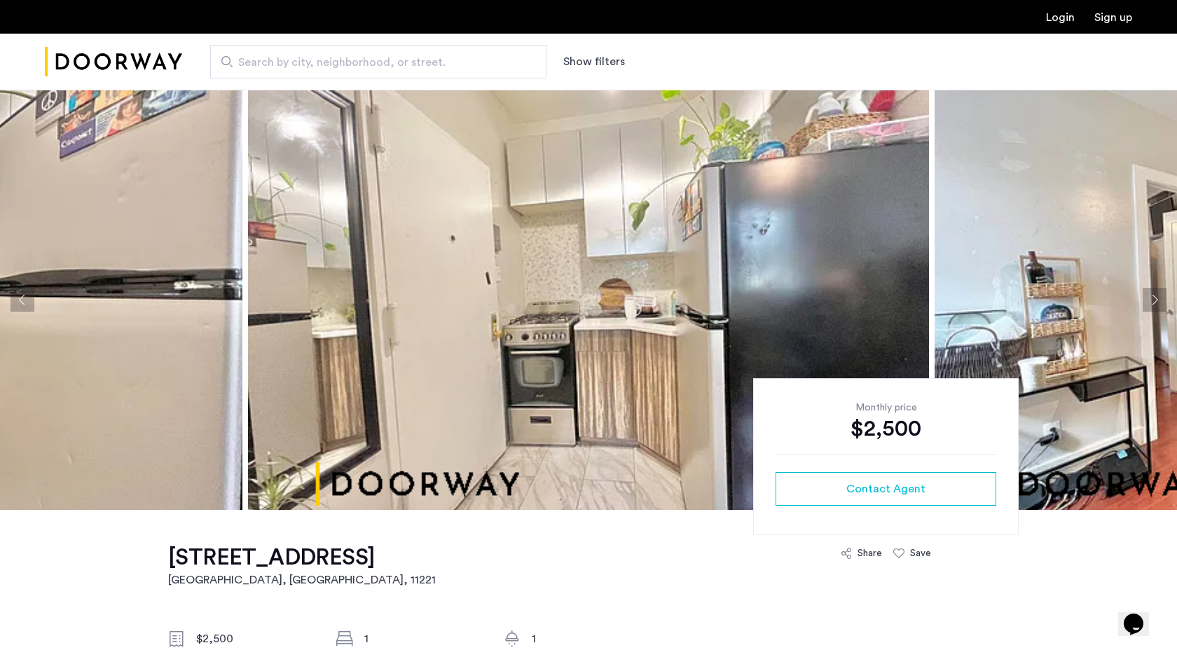
click at [1148, 295] on button "Next apartment" at bounding box center [1154, 300] width 24 height 24
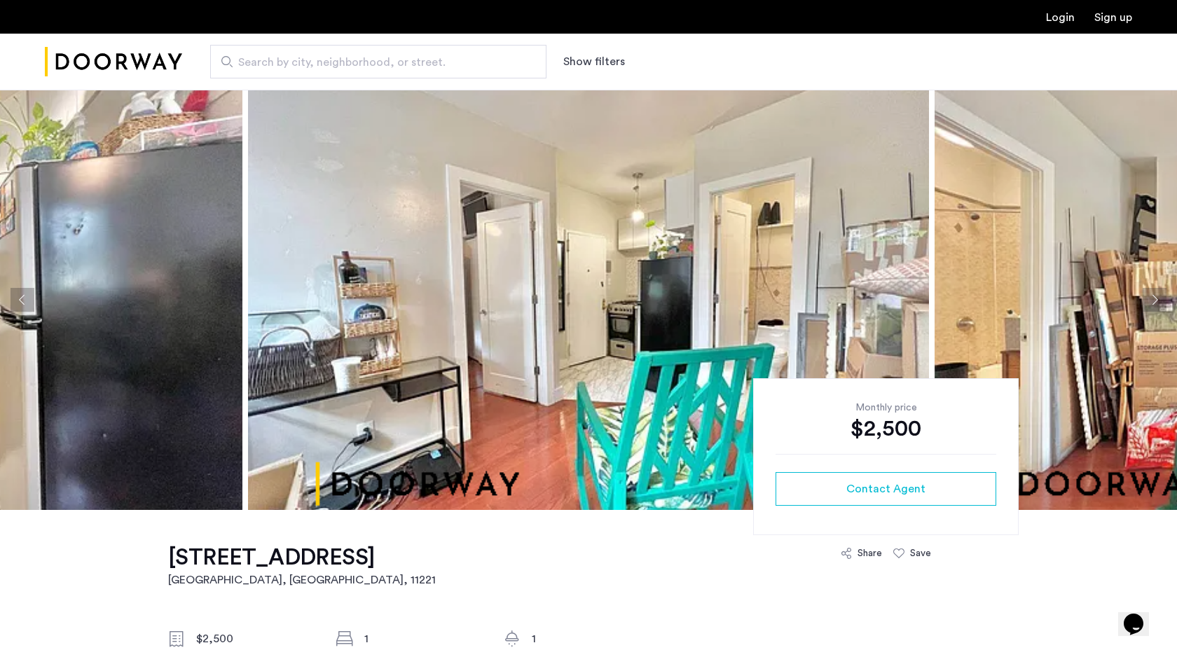
click at [1152, 298] on button "Next apartment" at bounding box center [1154, 300] width 24 height 24
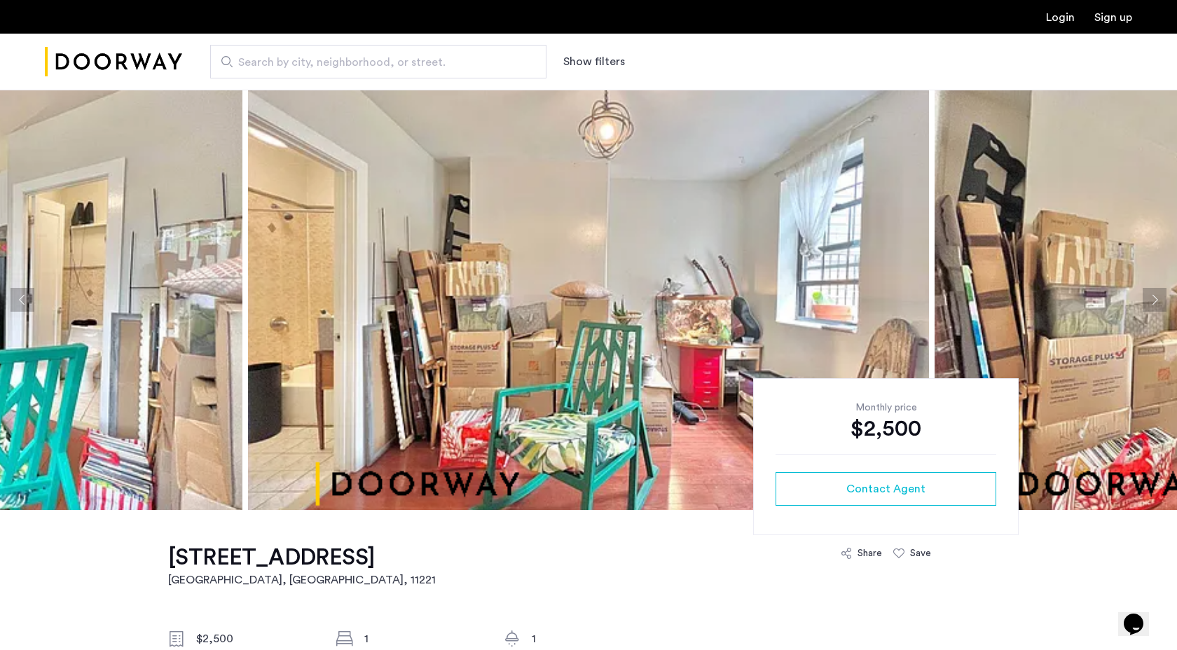
click at [1152, 298] on button "Next apartment" at bounding box center [1154, 300] width 24 height 24
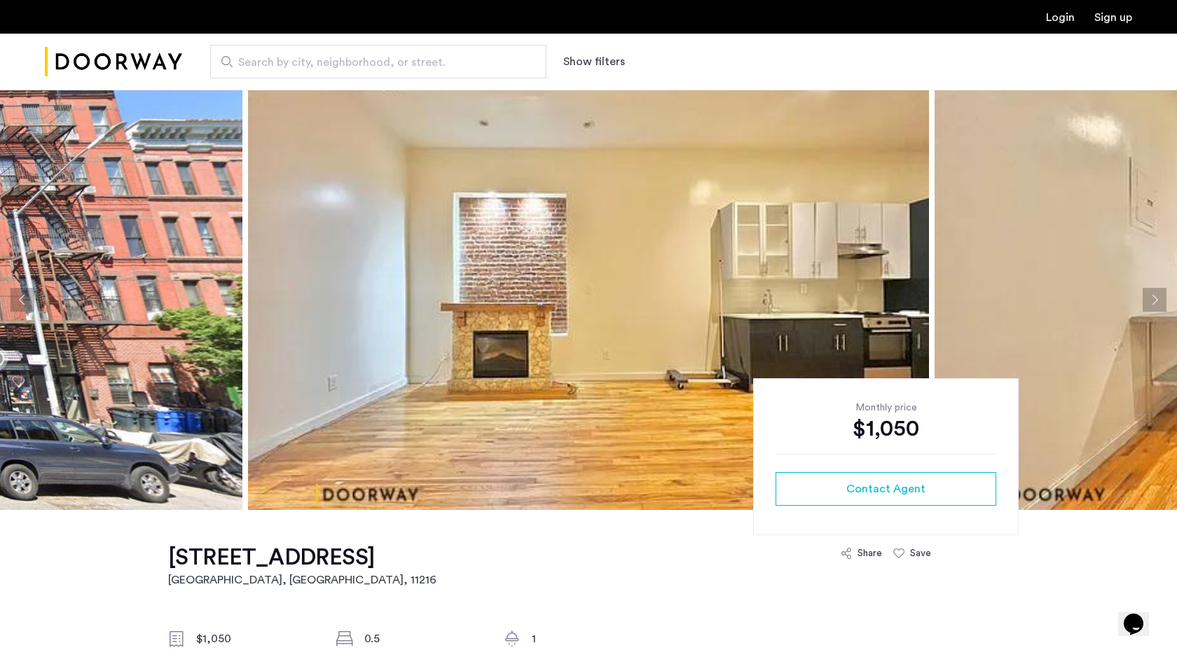
click at [1152, 305] on button "Next apartment" at bounding box center [1154, 300] width 24 height 24
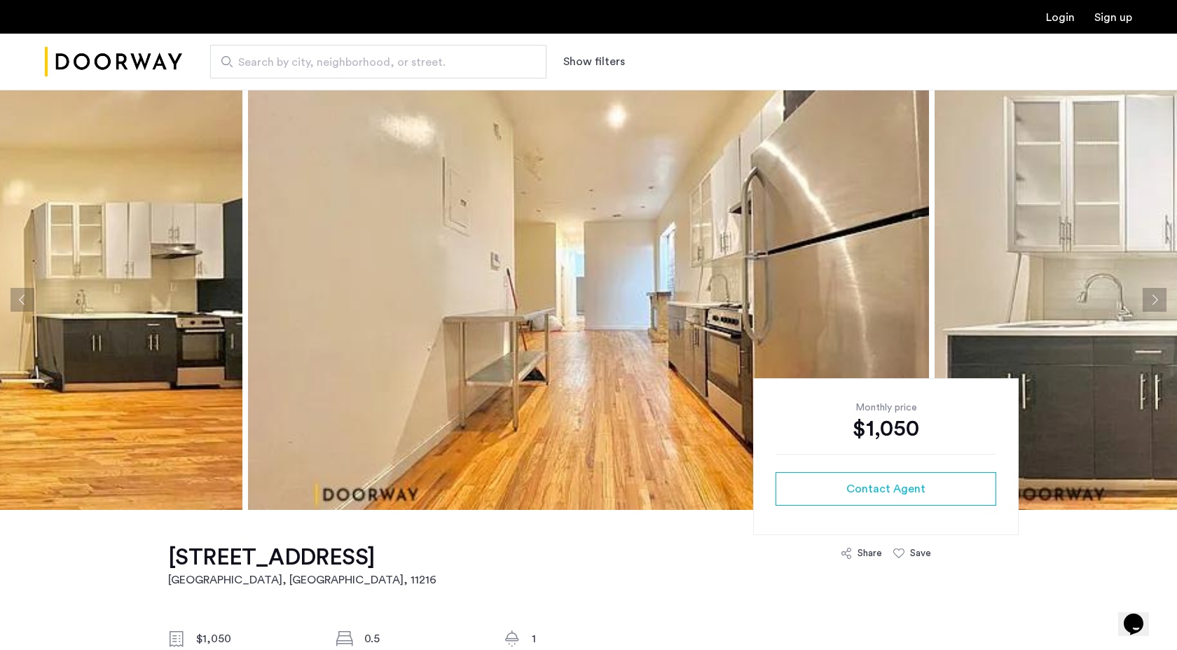
click at [1152, 305] on button "Next apartment" at bounding box center [1154, 300] width 24 height 24
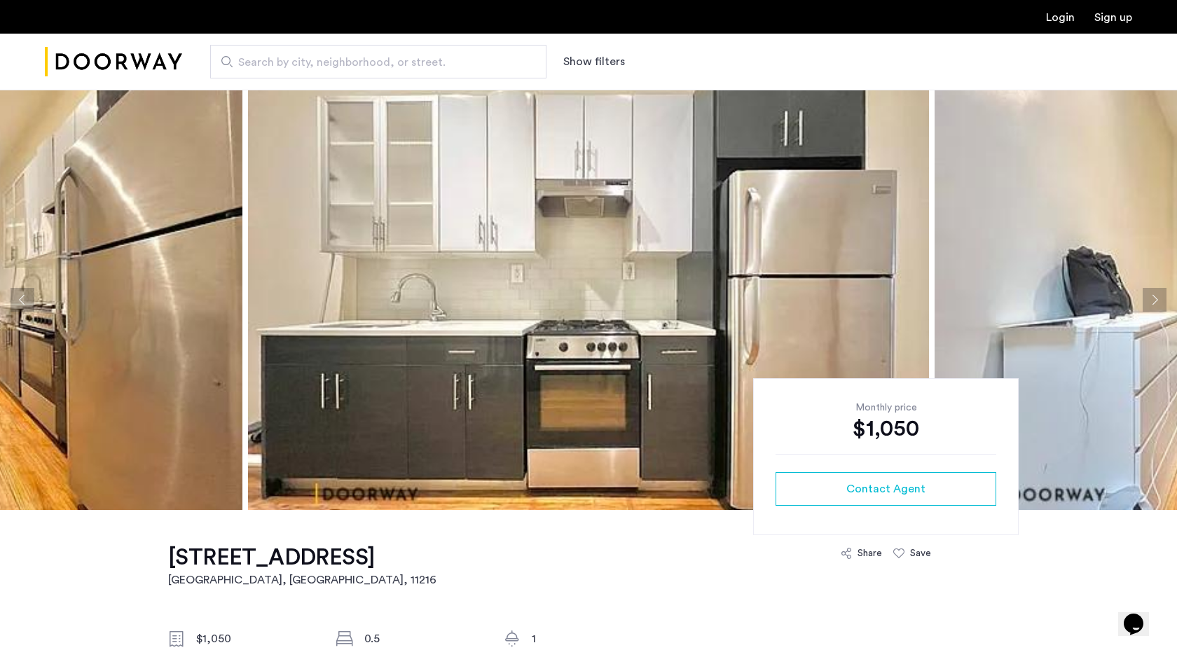
click at [1152, 307] on button "Next apartment" at bounding box center [1154, 300] width 24 height 24
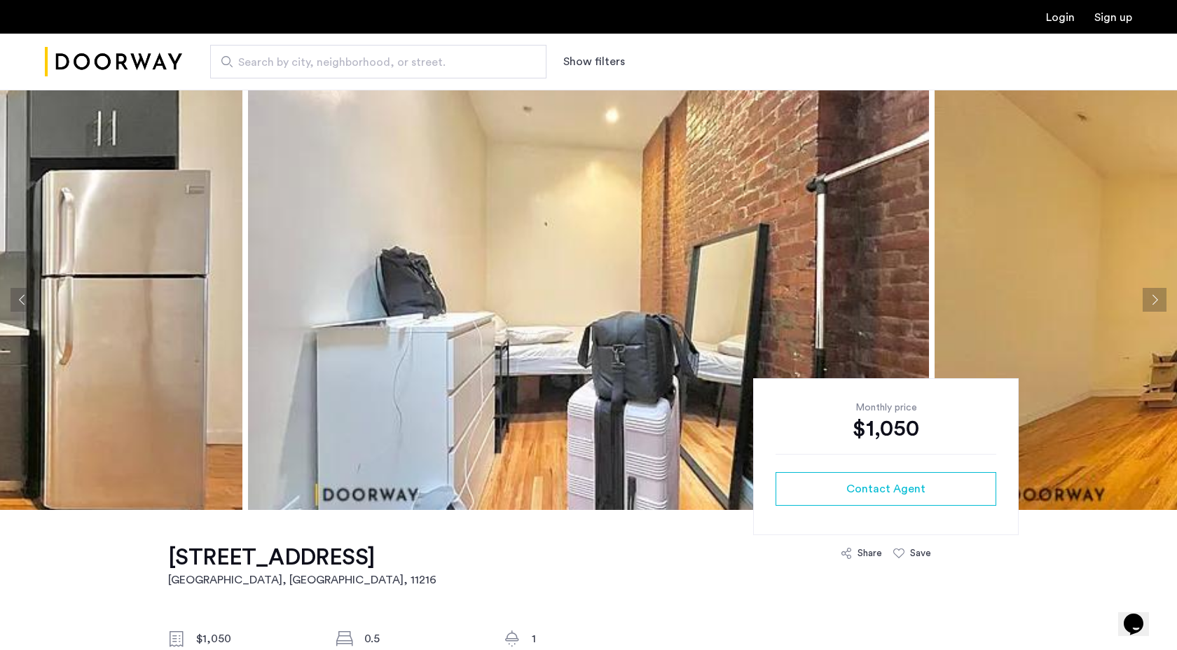
click at [1151, 309] on button "Next apartment" at bounding box center [1154, 300] width 24 height 24
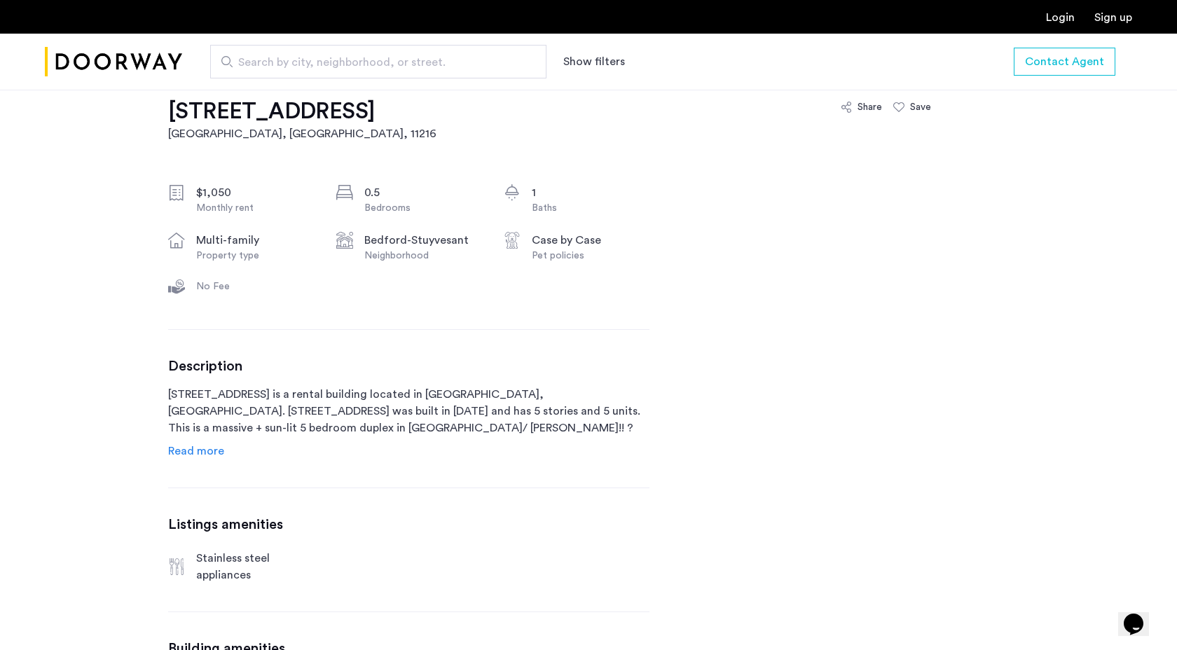
scroll to position [473, 0]
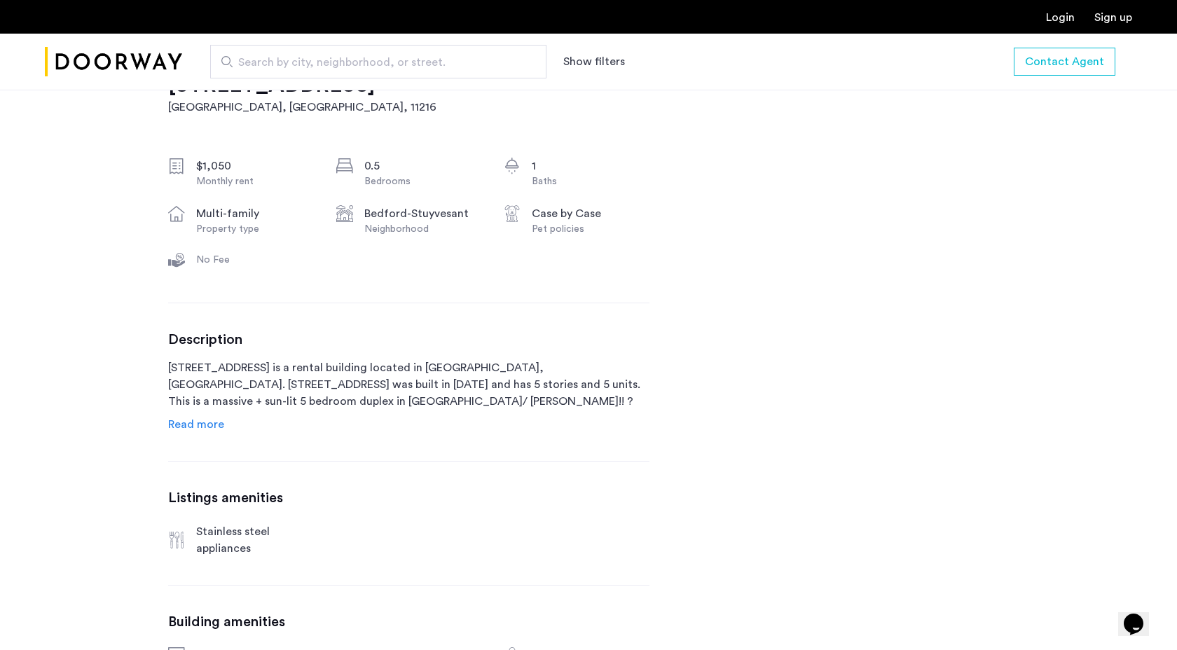
click at [209, 426] on span "Read more" at bounding box center [196, 424] width 56 height 11
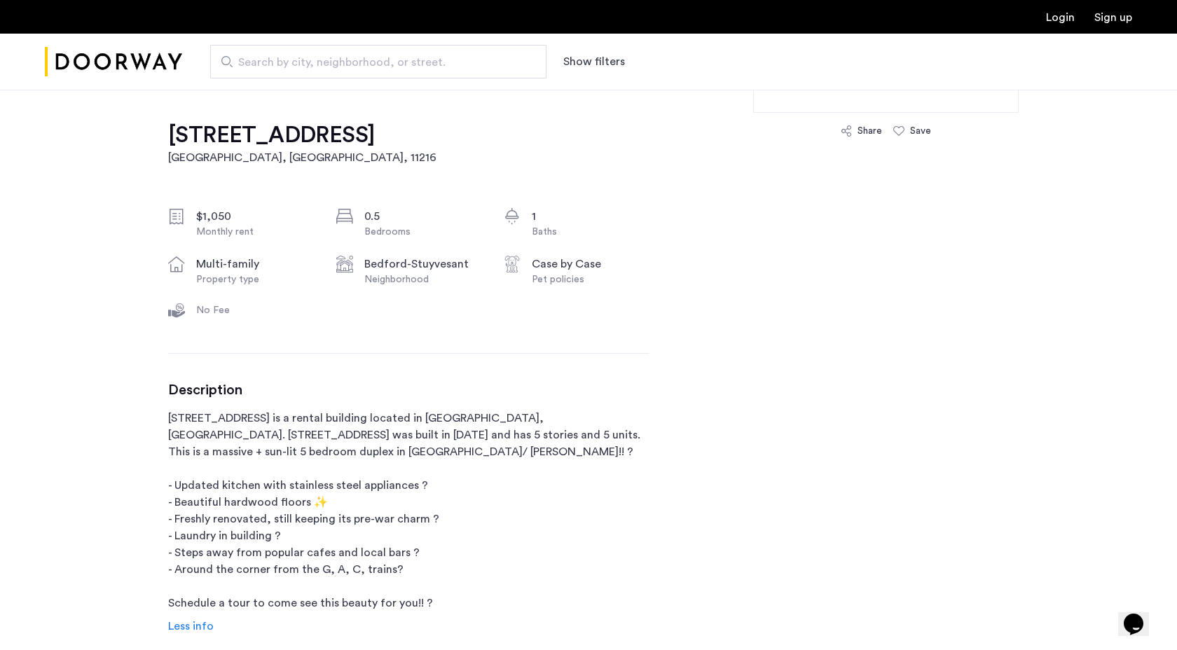
scroll to position [338, 0]
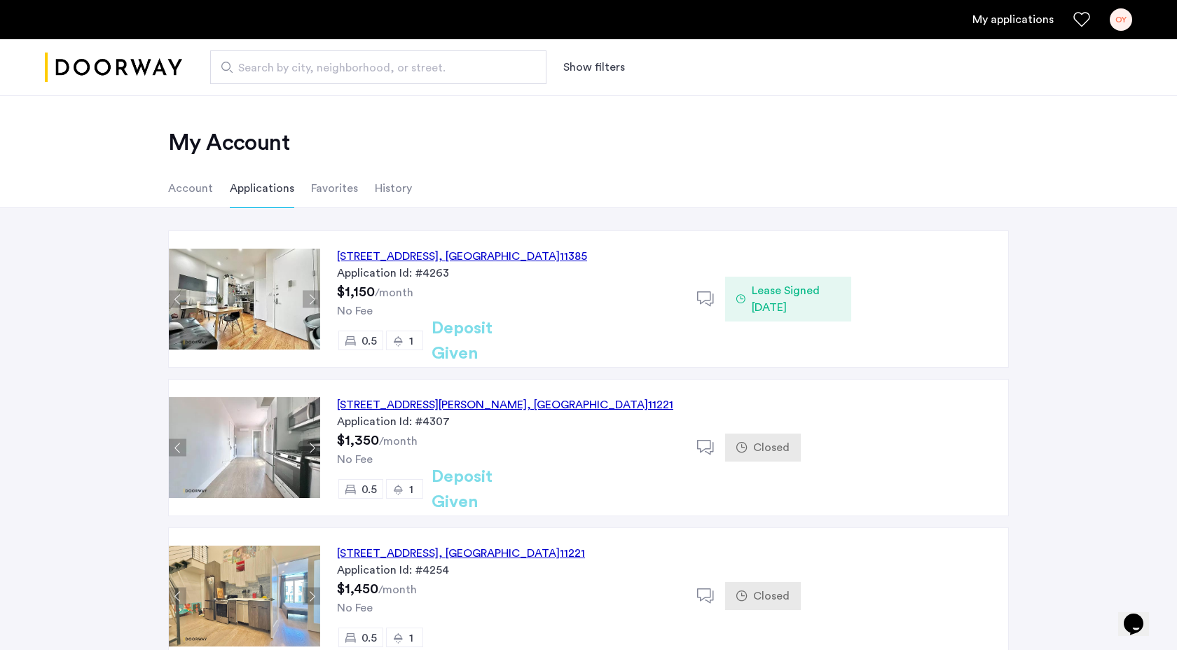
click at [1116, 22] on div "OY" at bounding box center [1120, 19] width 22 height 22
click at [714, 202] on div at bounding box center [588, 325] width 1177 height 650
click at [180, 188] on li "Account" at bounding box center [190, 188] width 45 height 39
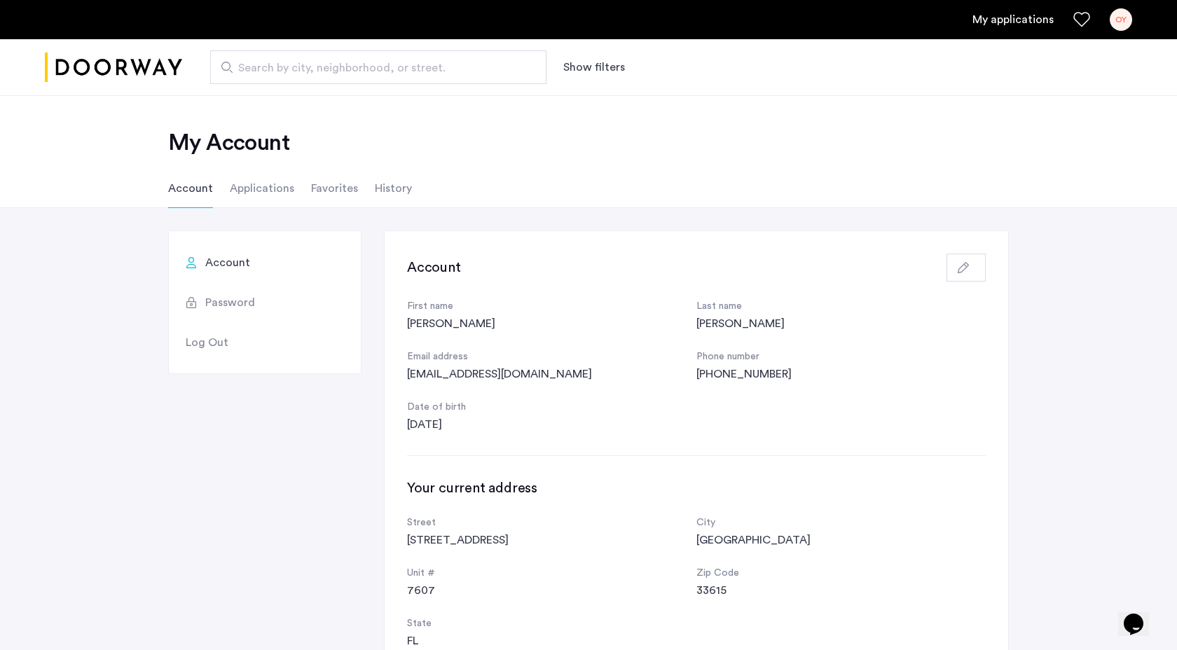
click at [1002, 20] on link "My applications" at bounding box center [1012, 19] width 81 height 17
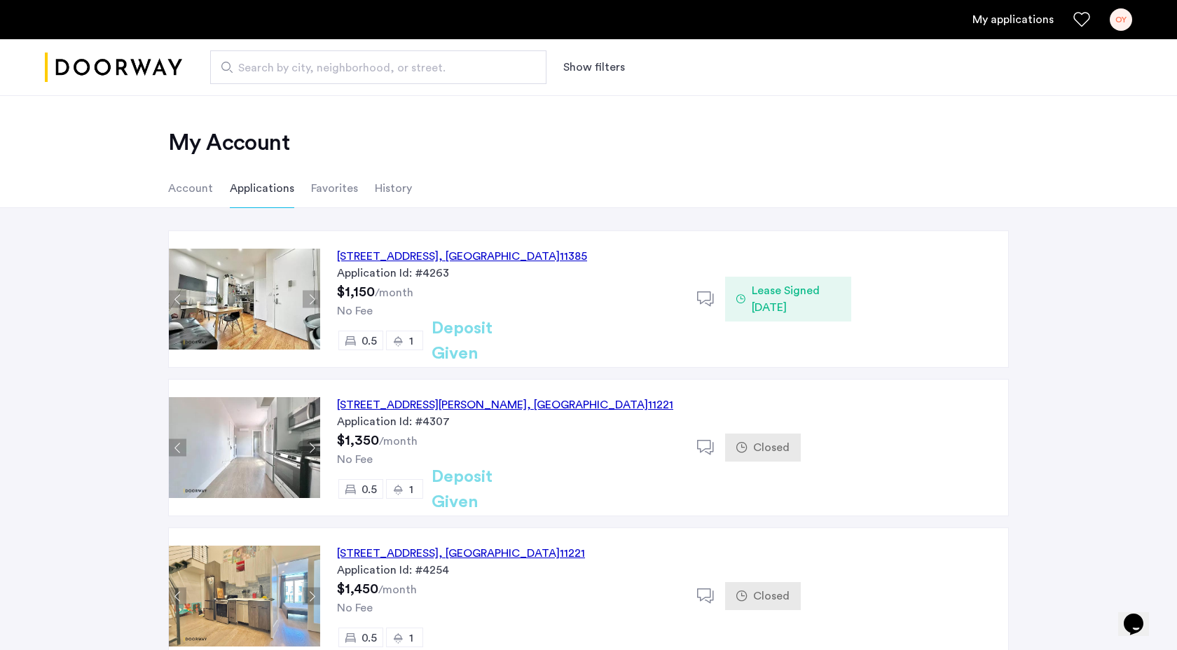
click at [1114, 18] on div "OY" at bounding box center [1120, 19] width 22 height 22
click at [818, 155] on div at bounding box center [588, 325] width 1177 height 650
click at [280, 65] on span "Search by city, neighborhood, or street." at bounding box center [372, 68] width 269 height 17
click at [280, 65] on input "Search by city, neighborhood, or street." at bounding box center [378, 67] width 336 height 34
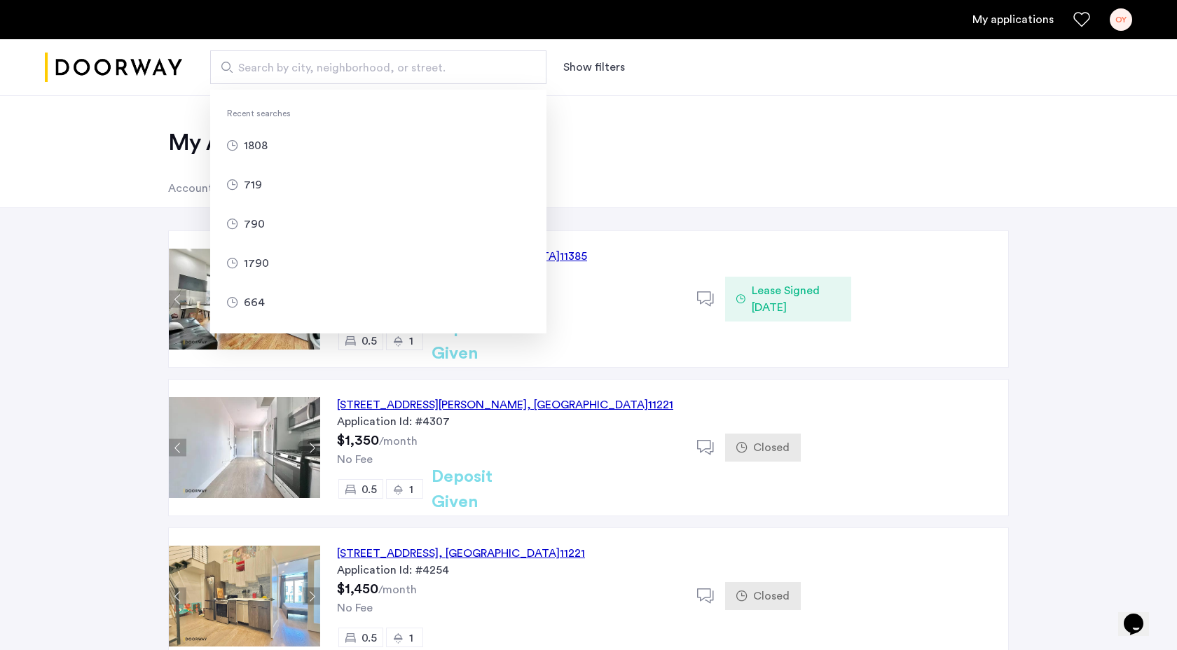
click at [146, 136] on div "My Account Account Applications Favorites History" at bounding box center [588, 151] width 1177 height 113
click at [321, 79] on input "Search by city, neighborhood, or street." at bounding box center [378, 67] width 336 height 34
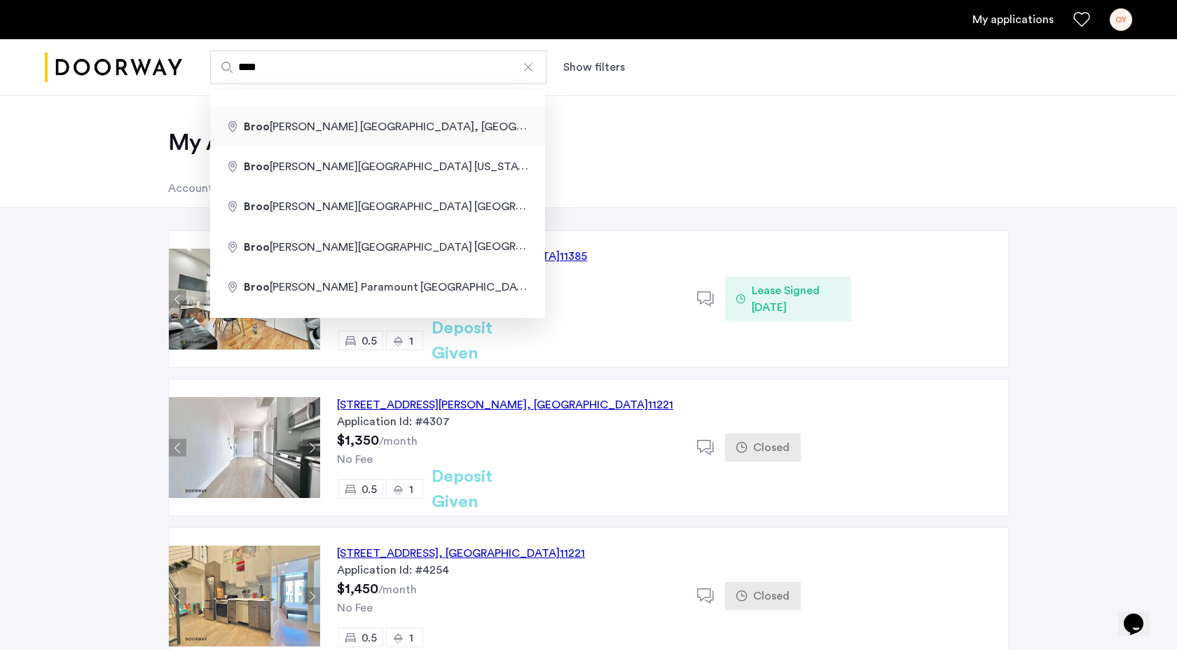
type input "**********"
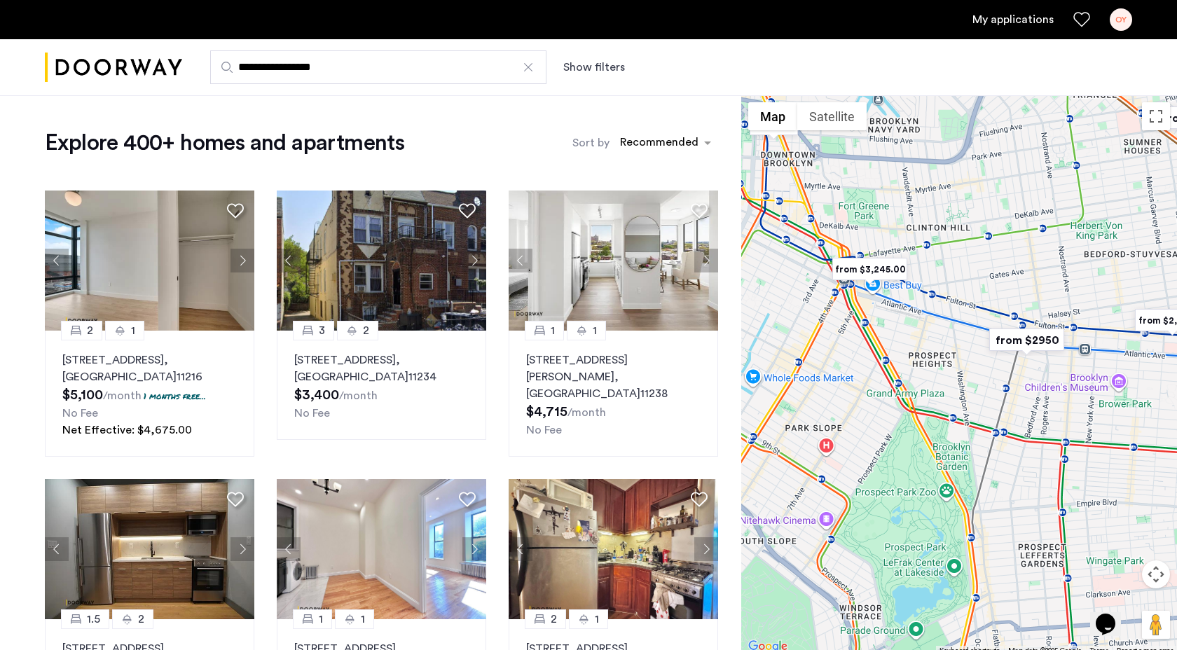
drag, startPoint x: 984, startPoint y: 345, endPoint x: 771, endPoint y: 245, distance: 235.3
click at [771, 245] on div at bounding box center [959, 375] width 436 height 560
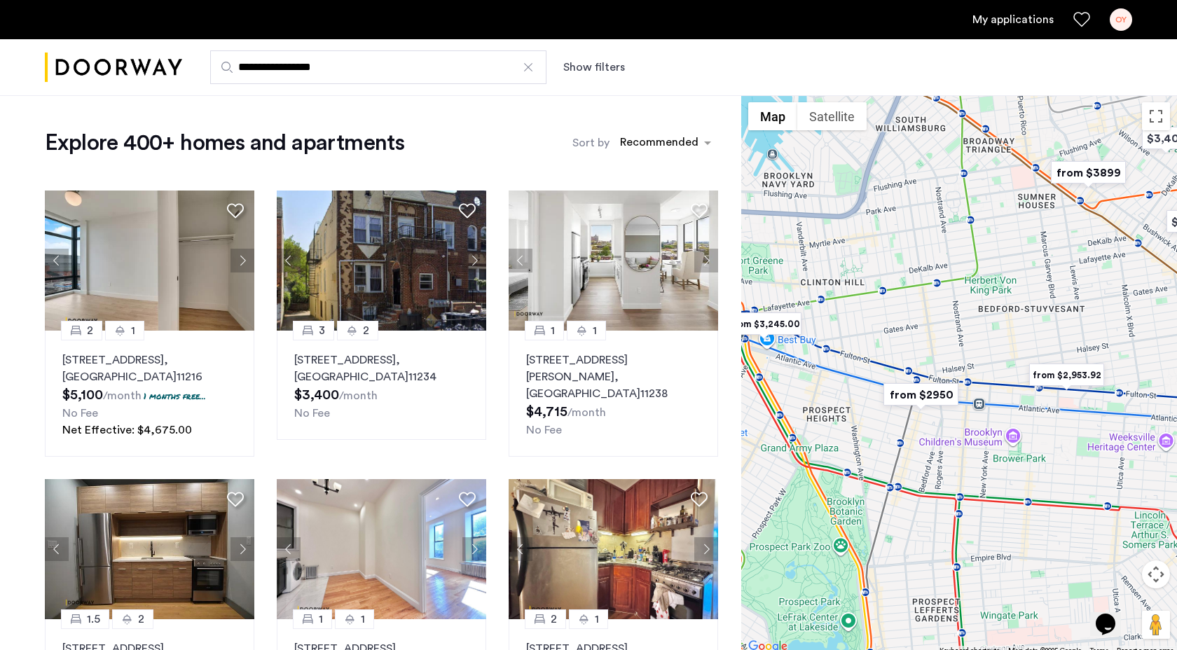
drag, startPoint x: 973, startPoint y: 233, endPoint x: 867, endPoint y: 290, distance: 121.0
click at [867, 291] on div at bounding box center [959, 375] width 436 height 560
click at [653, 141] on div "sort-apartment" at bounding box center [659, 144] width 83 height 19
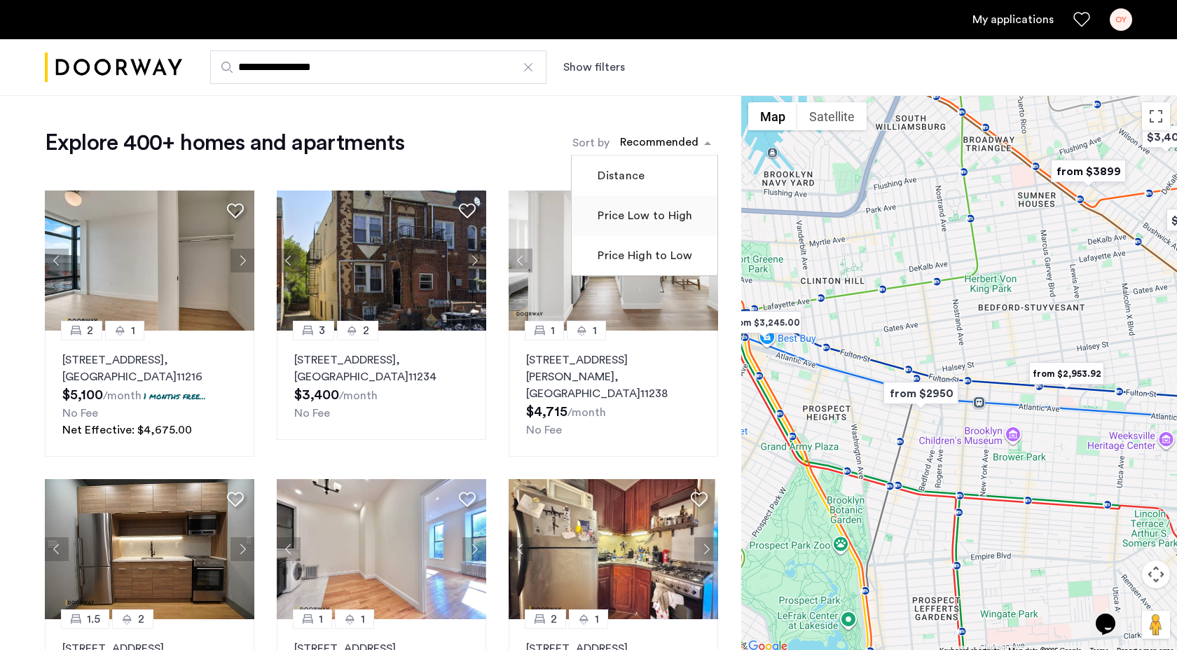
click at [653, 223] on label "Price Low to High" at bounding box center [643, 215] width 97 height 17
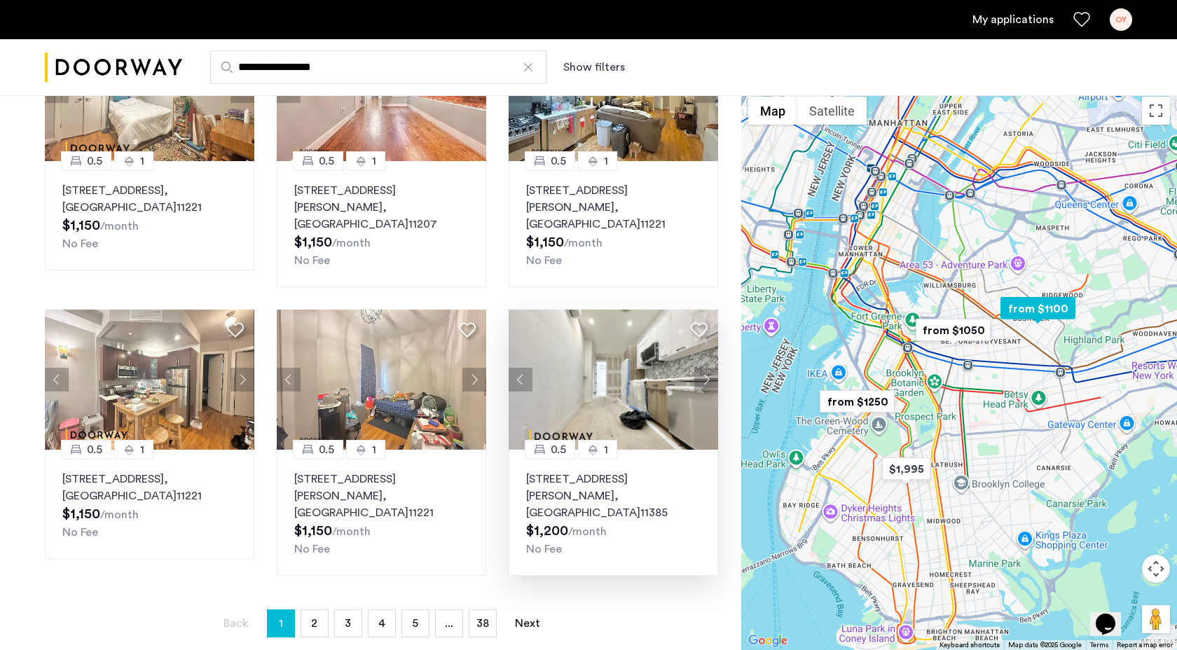
scroll to position [750, 0]
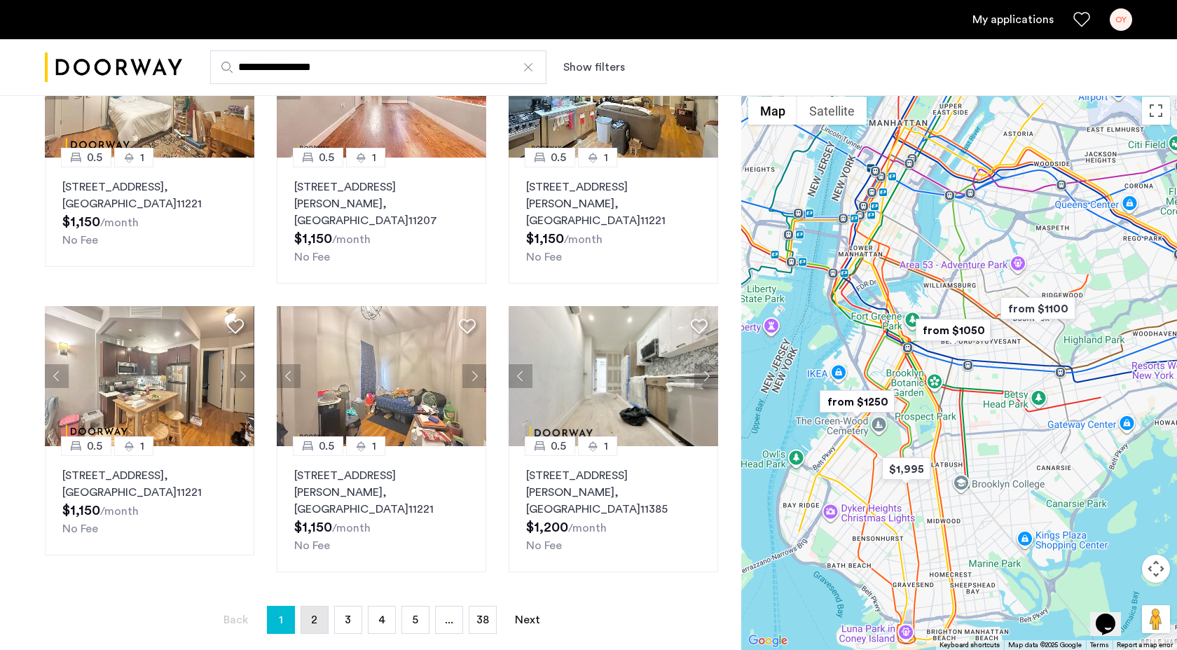
click at [314, 614] on span "2" at bounding box center [314, 619] width 6 height 11
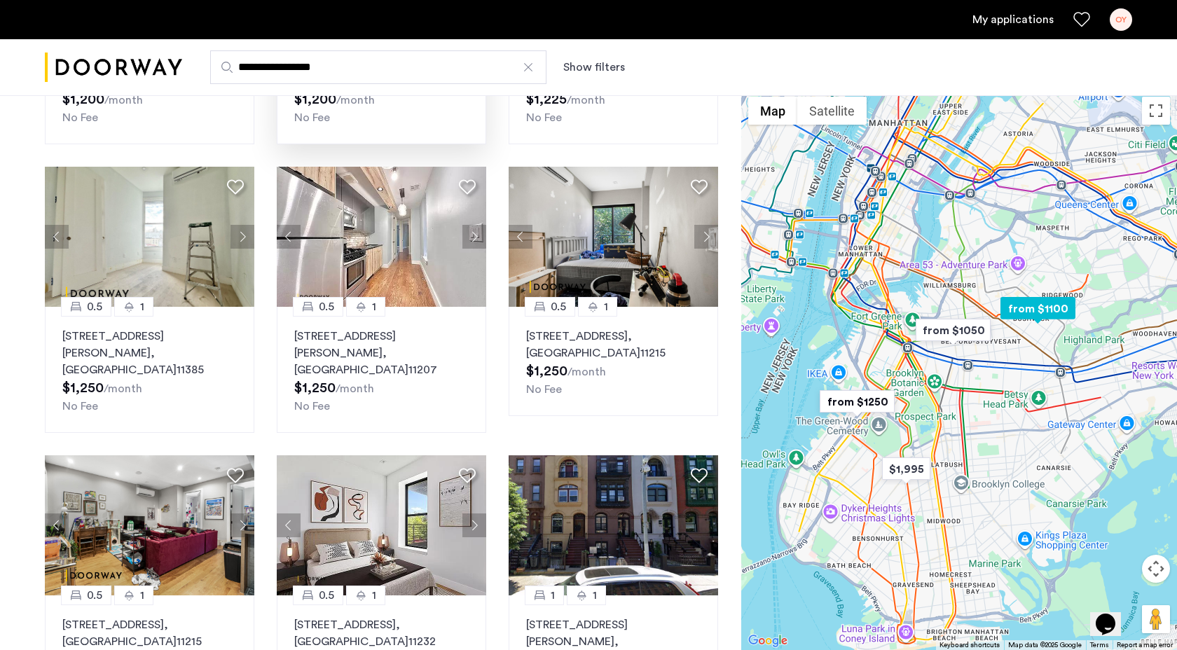
scroll to position [586, 0]
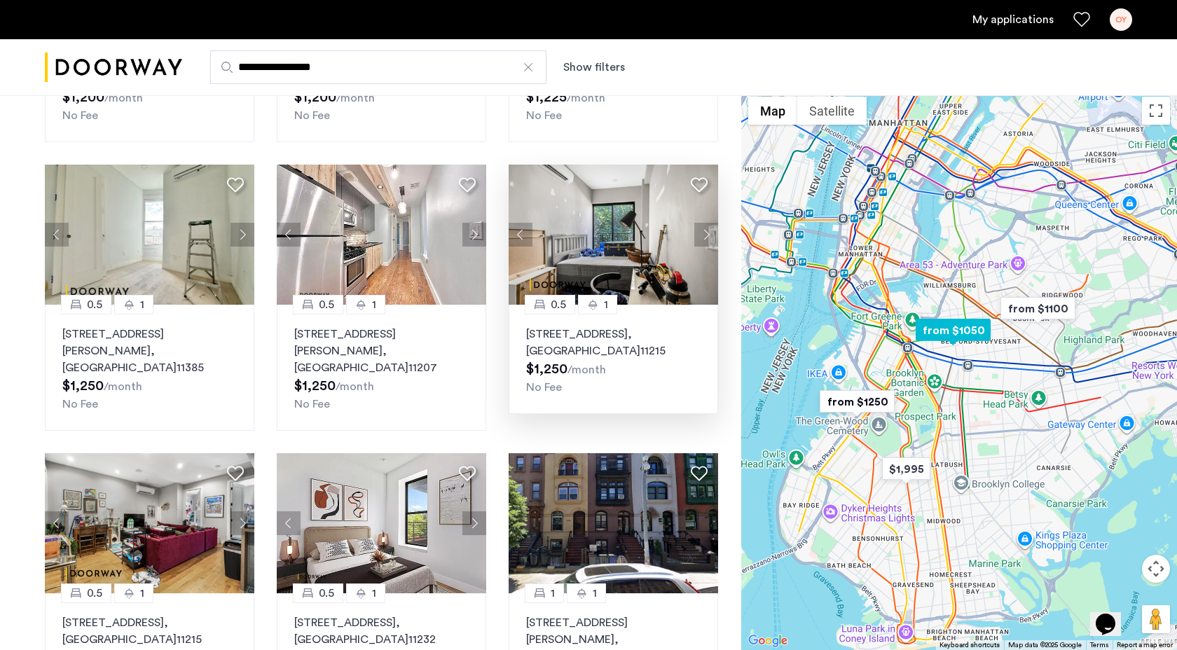
click at [596, 331] on p "557 Union Street, Unit 1FL, Brooklyn , NY 11215" at bounding box center [613, 343] width 174 height 34
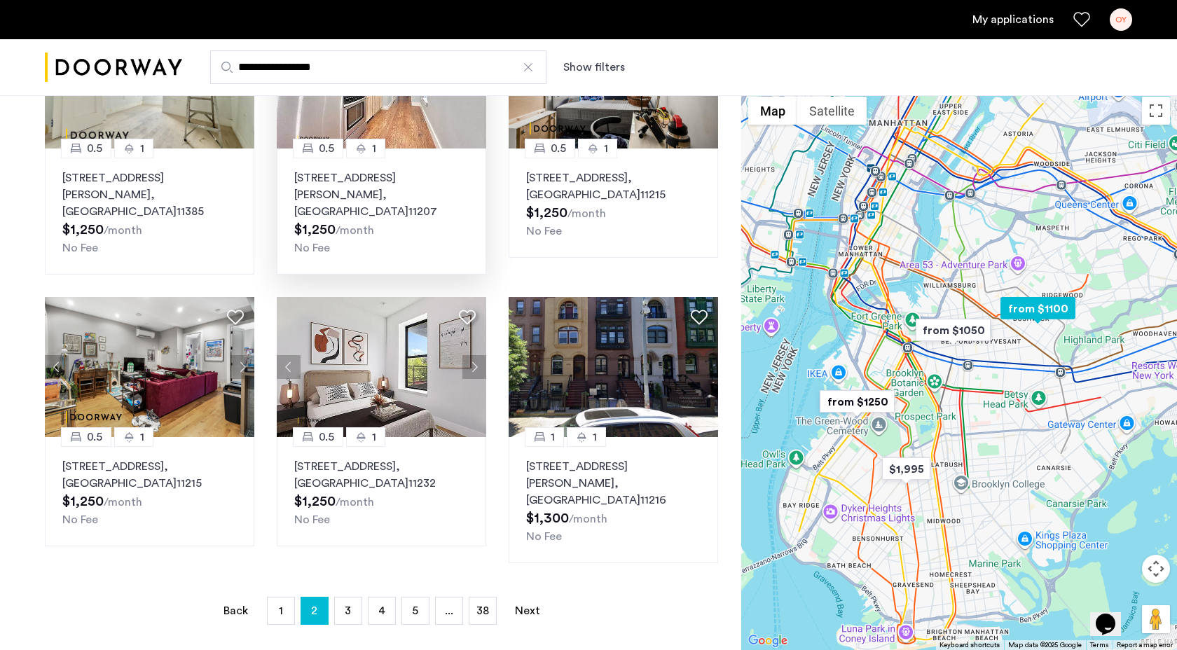
scroll to position [744, 0]
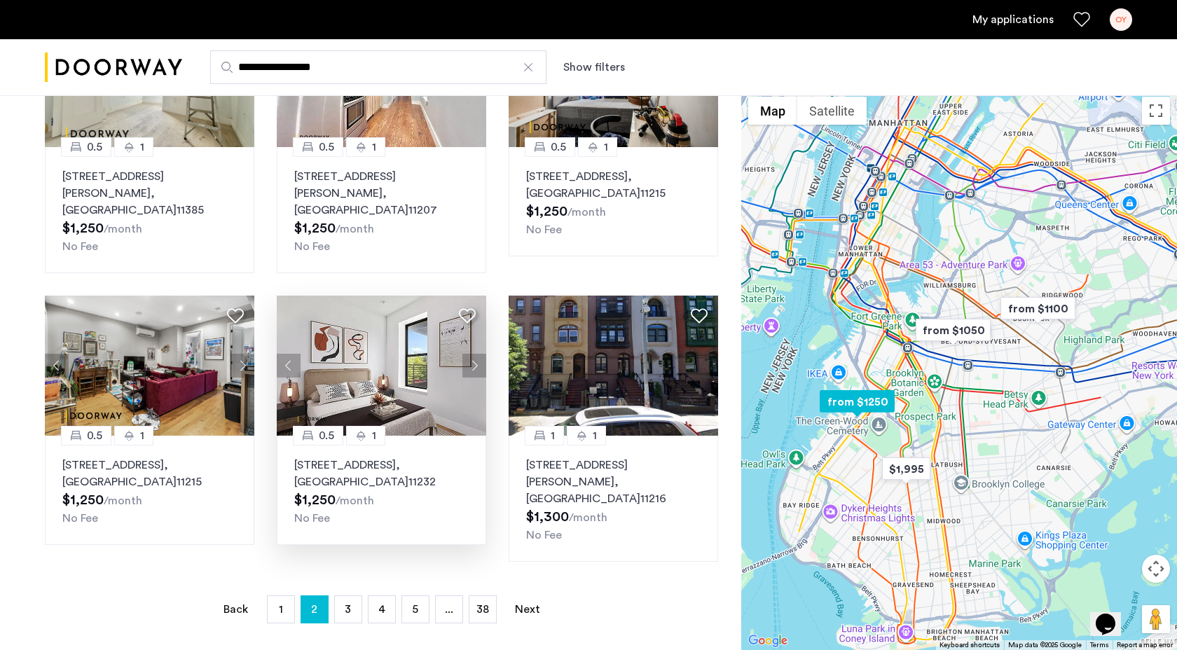
click at [338, 457] on p "122 29th Street, Unit 4MR, Brooklyn , NY 11232" at bounding box center [381, 474] width 174 height 34
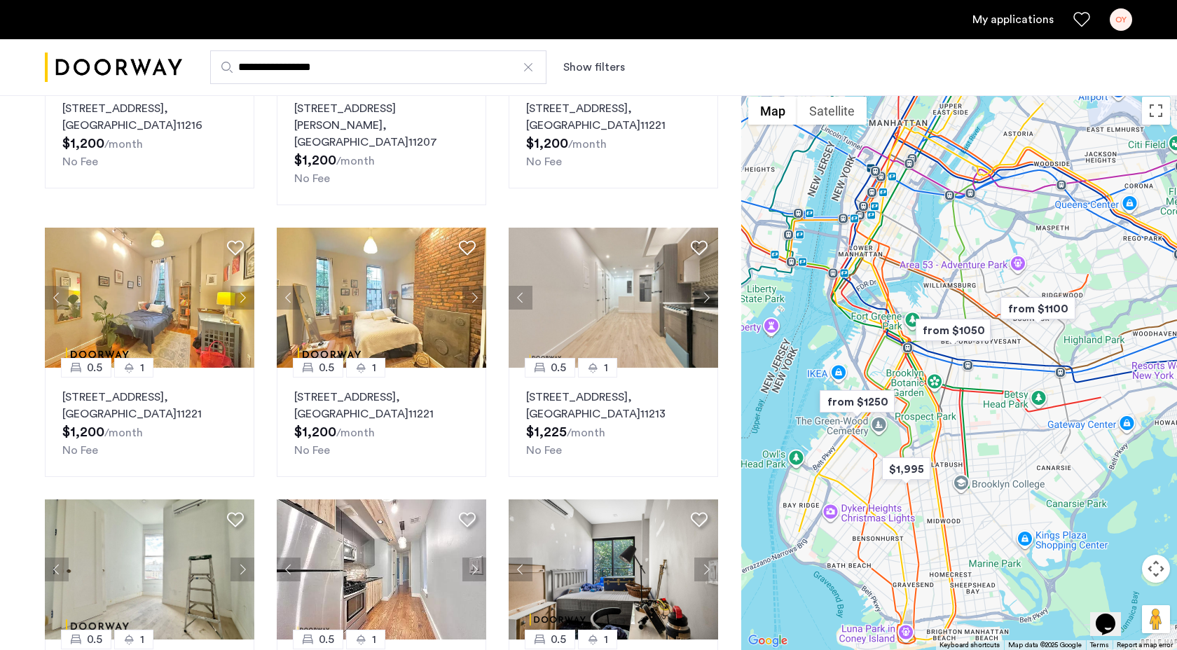
scroll to position [76, 0]
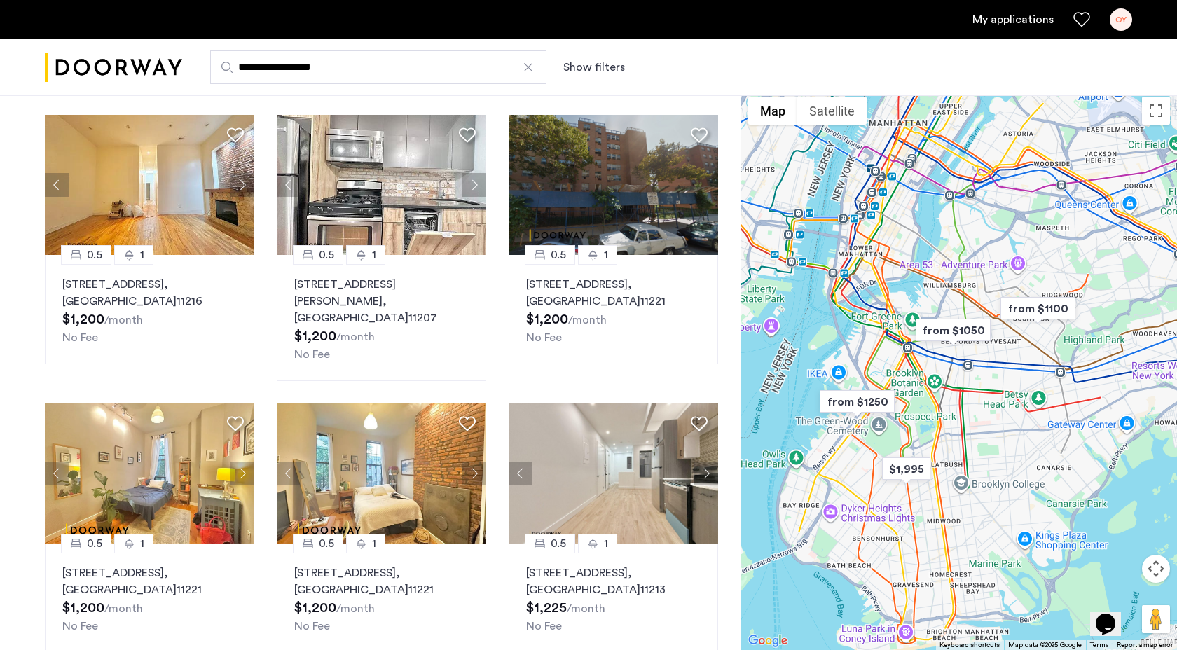
click at [1111, 623] on icon "Chat widget" at bounding box center [1105, 624] width 20 height 21
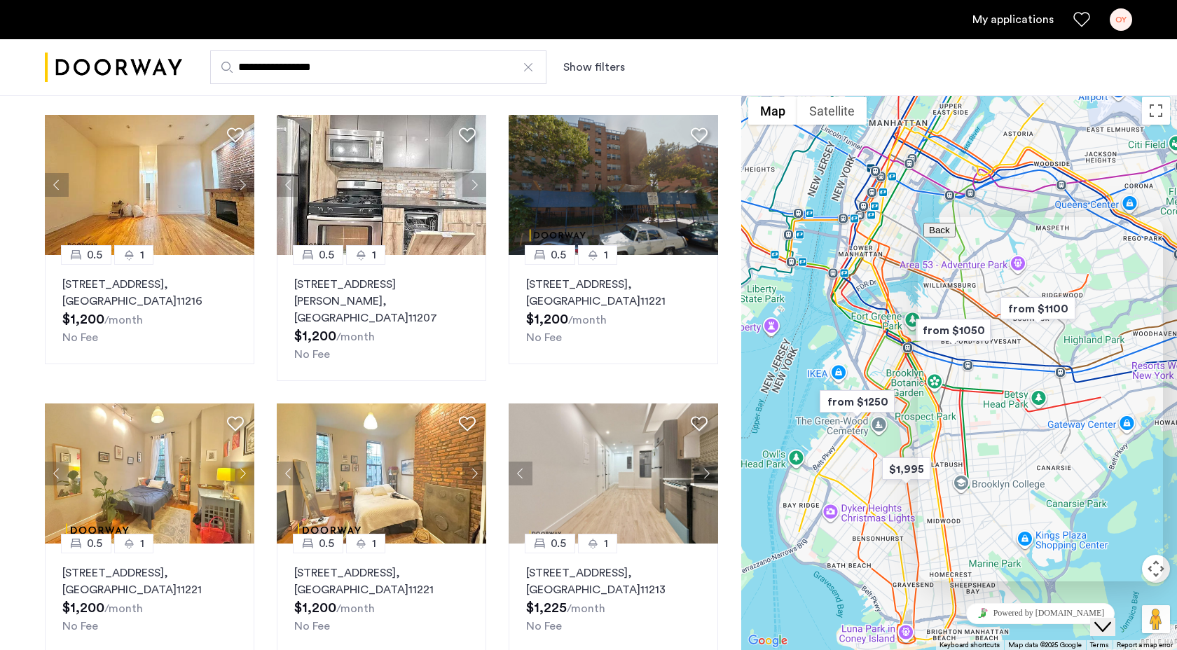
click at [993, 649] on input "* Name" at bounding box center [983, 663] width 99 height 14
type input "******"
type input "**********"
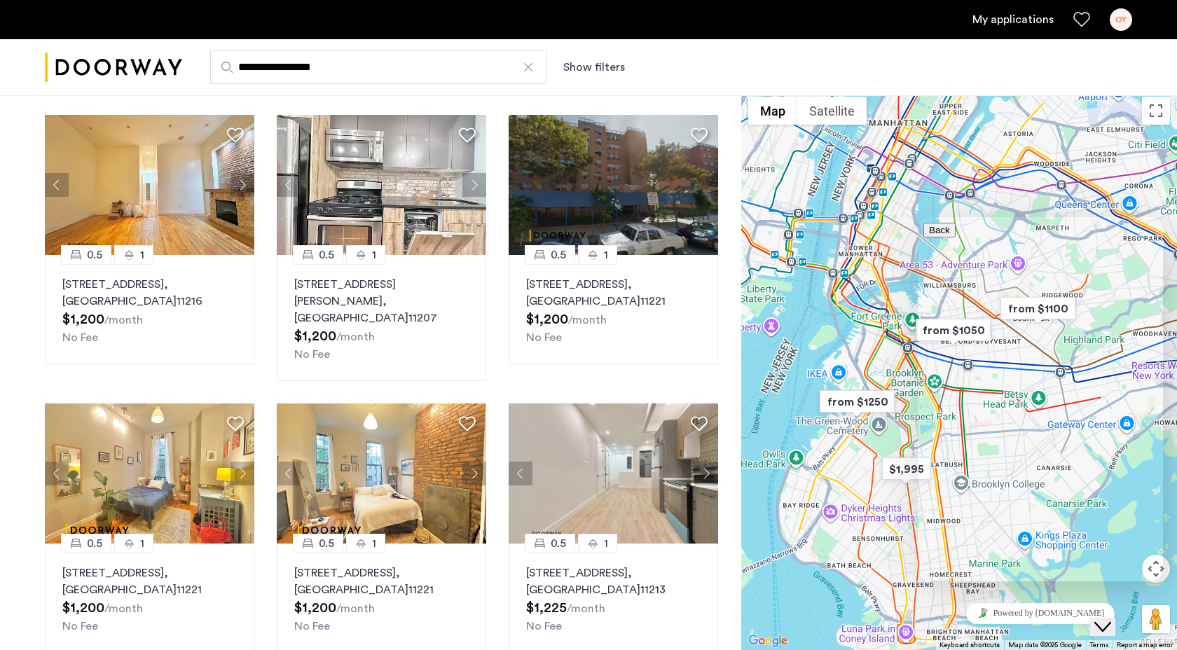
type textarea "**********"
click at [929, 235] on icon "button" at bounding box center [929, 230] width 0 height 11
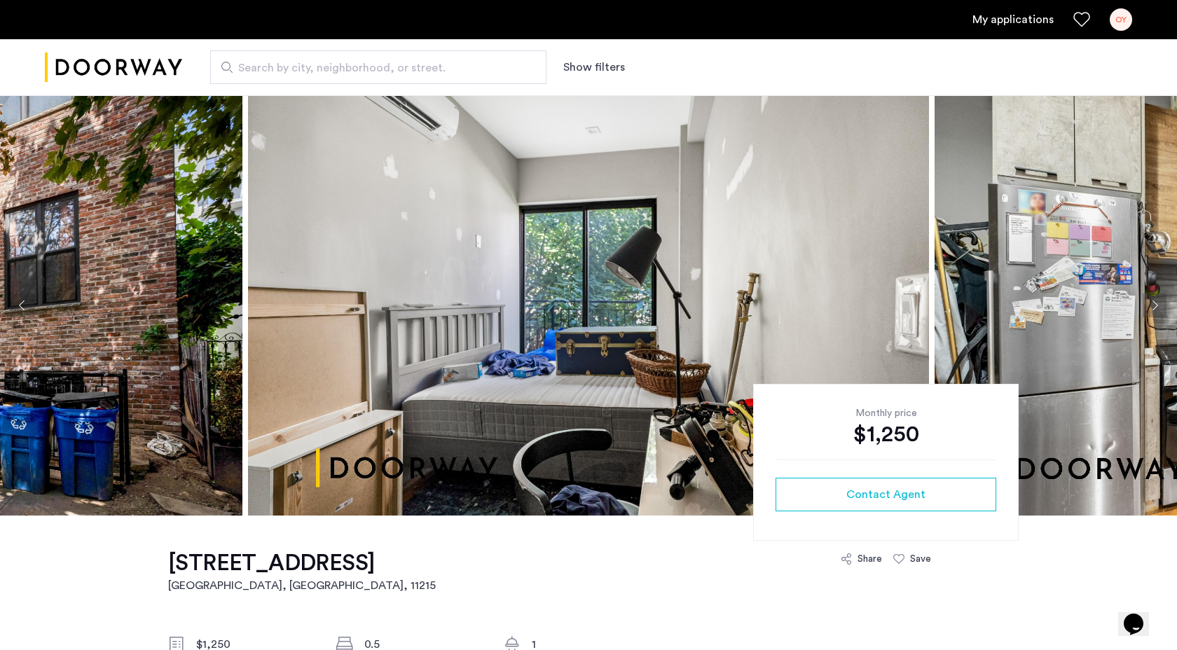
click at [1149, 305] on button "Next apartment" at bounding box center [1154, 305] width 24 height 24
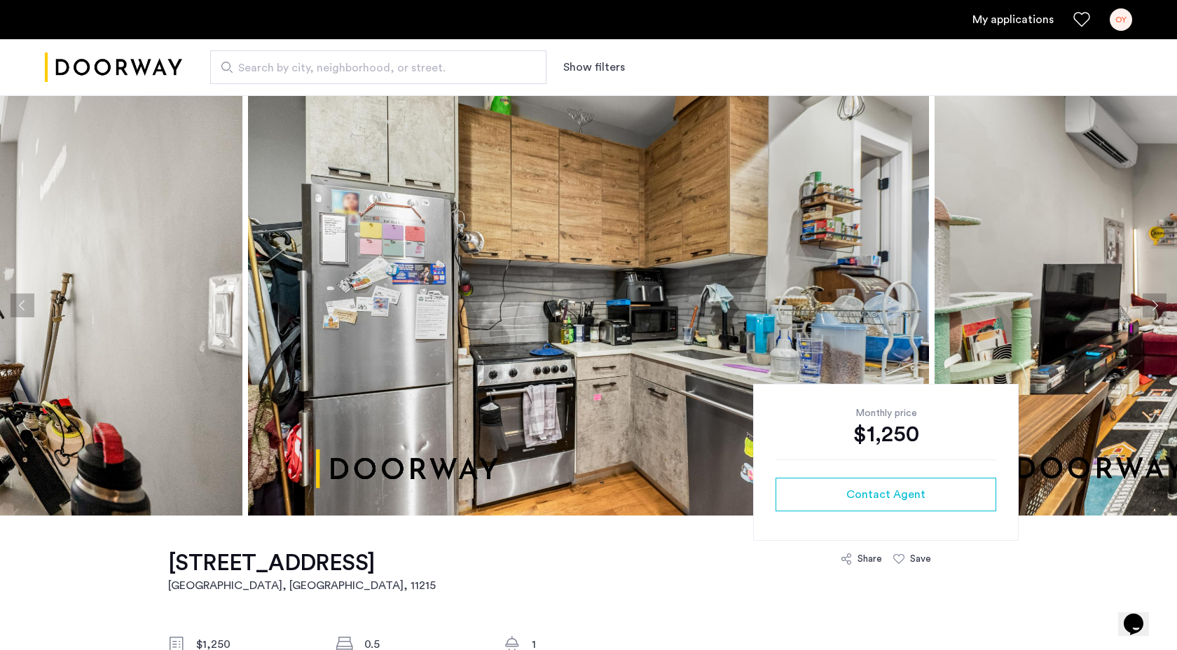
click at [1149, 305] on button "Next apartment" at bounding box center [1154, 305] width 24 height 24
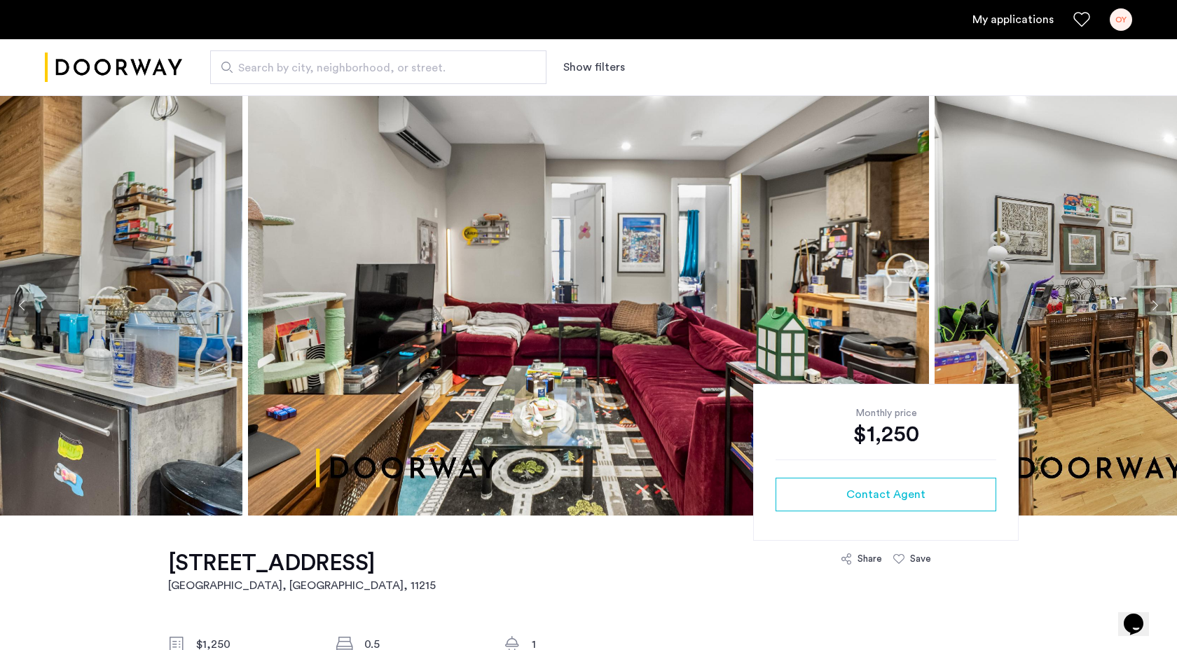
click at [1149, 305] on button "Next apartment" at bounding box center [1154, 305] width 24 height 24
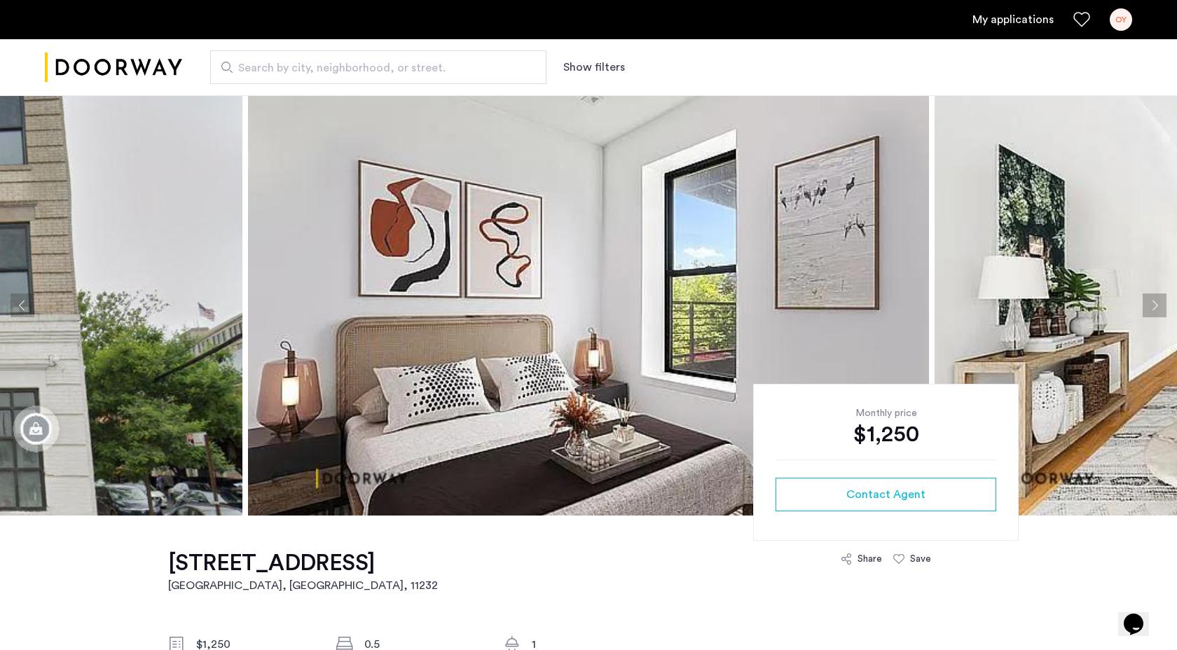
click at [1156, 305] on button "Next apartment" at bounding box center [1154, 305] width 24 height 24
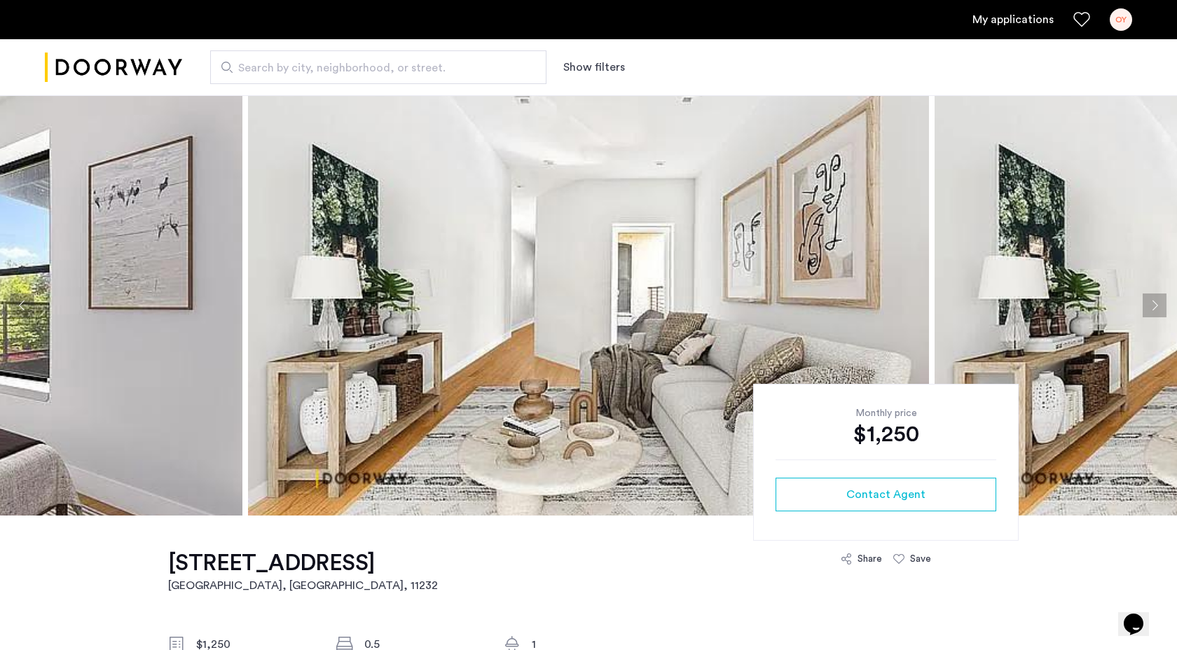
click at [1156, 305] on button "Next apartment" at bounding box center [1154, 305] width 24 height 24
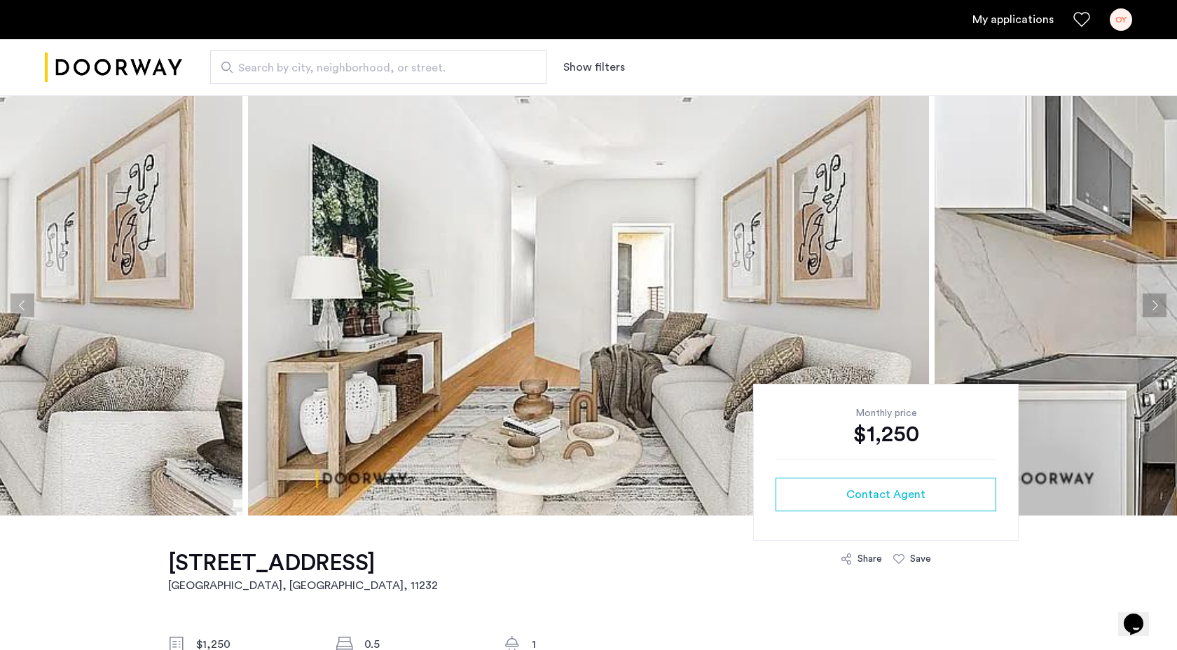
click at [1156, 305] on button "Next apartment" at bounding box center [1154, 305] width 24 height 24
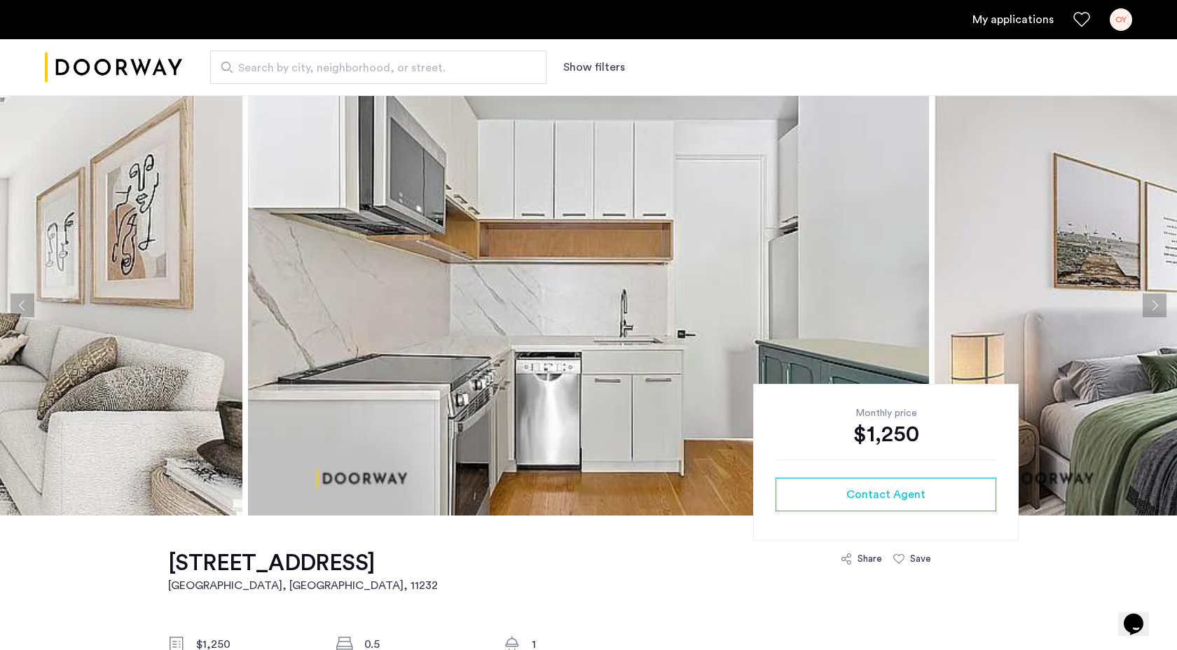
click at [1156, 305] on button "Next apartment" at bounding box center [1154, 305] width 24 height 24
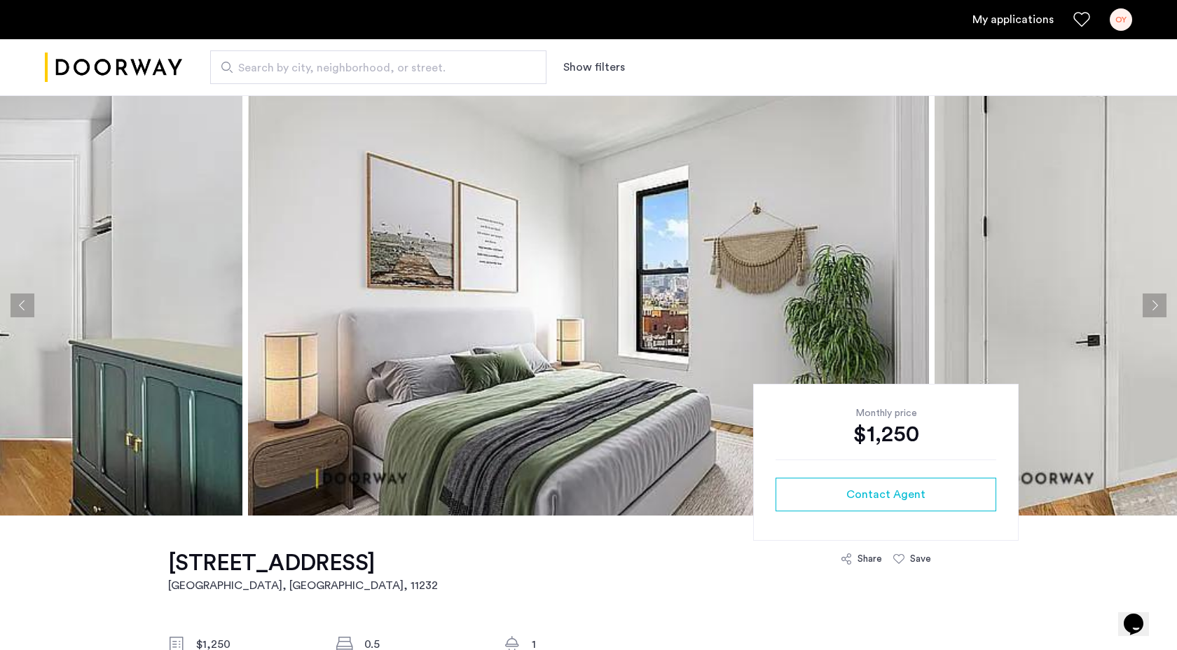
click at [1156, 305] on button "Next apartment" at bounding box center [1154, 305] width 24 height 24
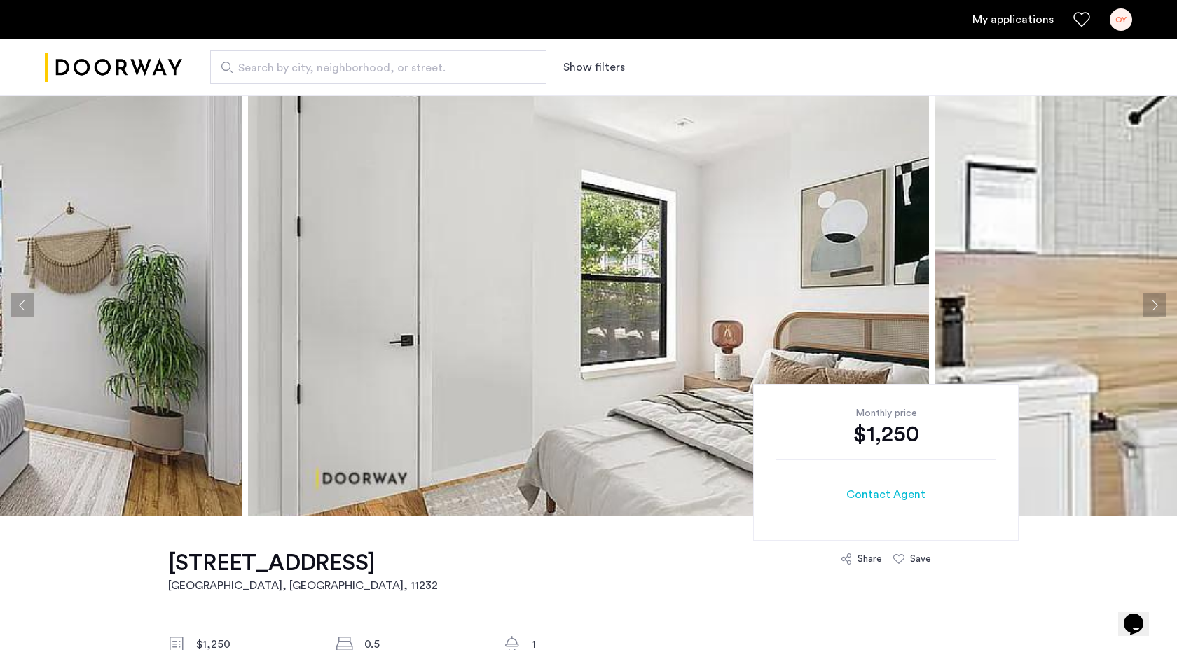
click at [1156, 305] on button "Next apartment" at bounding box center [1154, 305] width 24 height 24
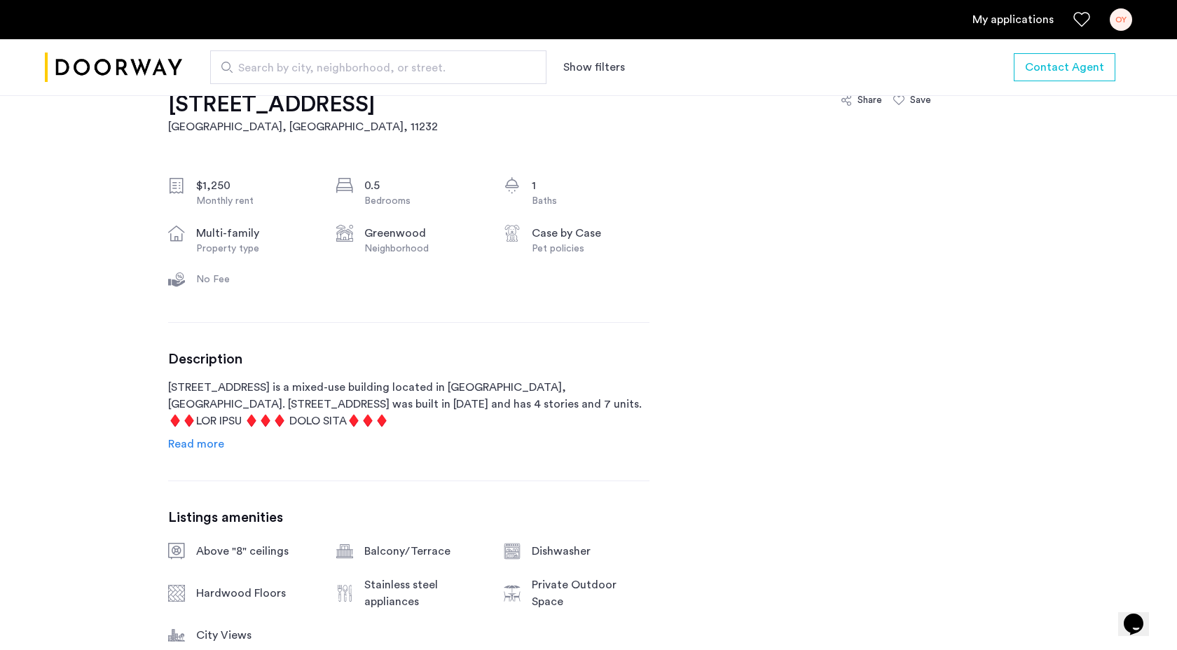
scroll to position [455, 0]
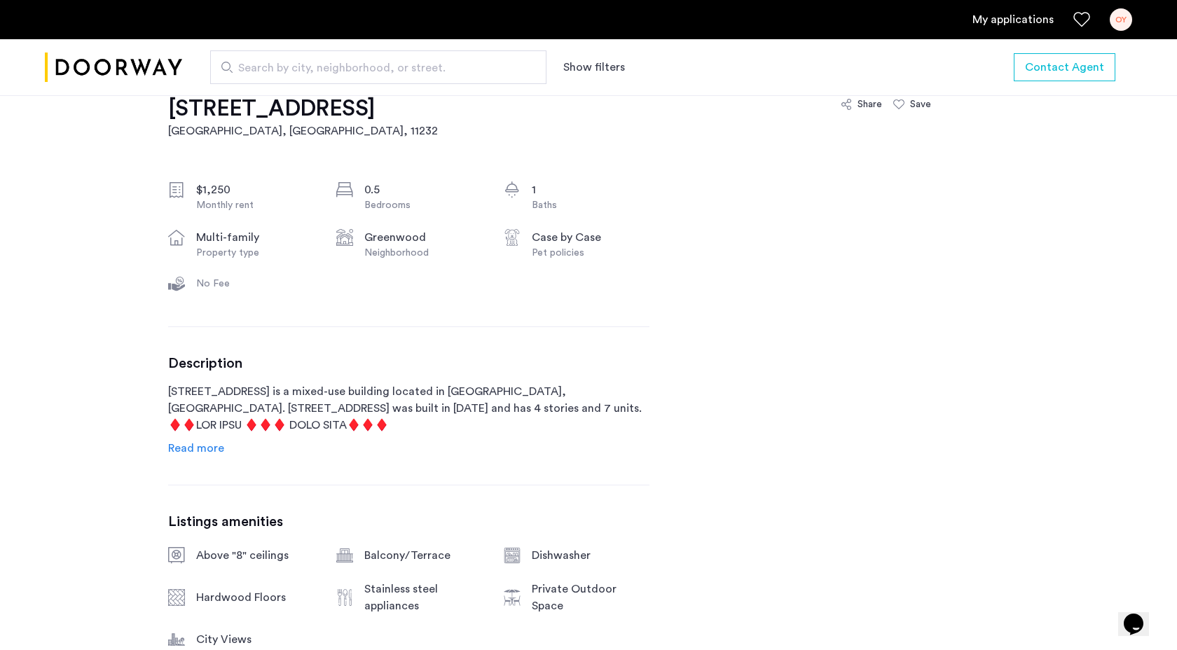
click at [192, 453] on span "Read more" at bounding box center [196, 448] width 56 height 11
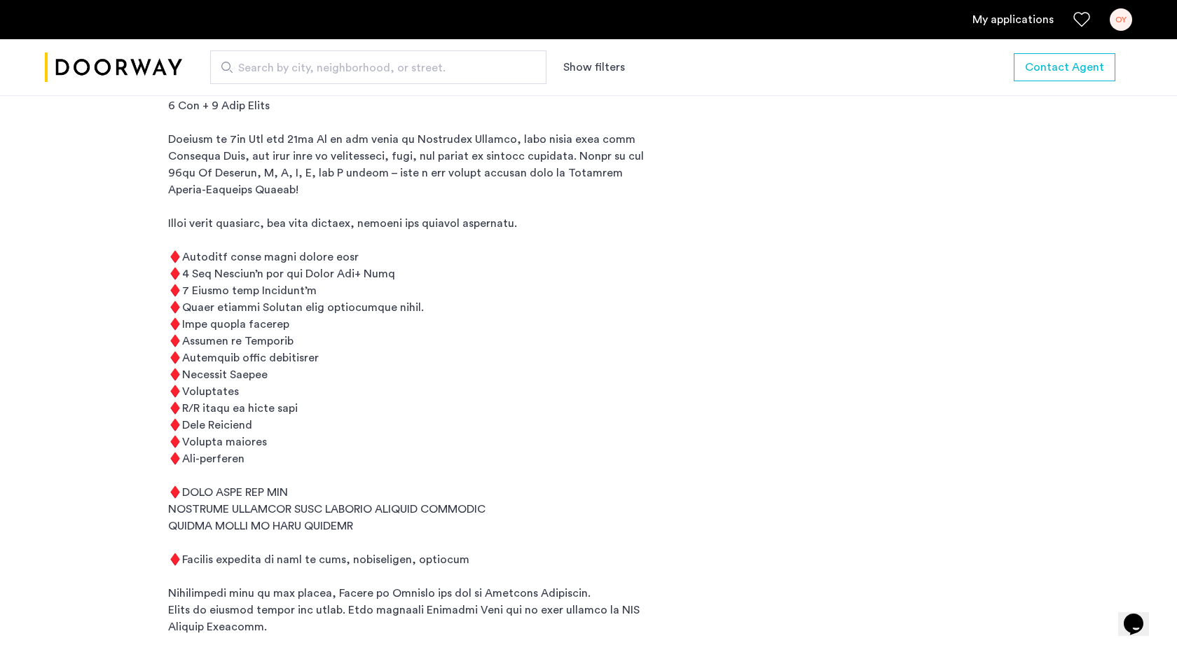
scroll to position [811, 0]
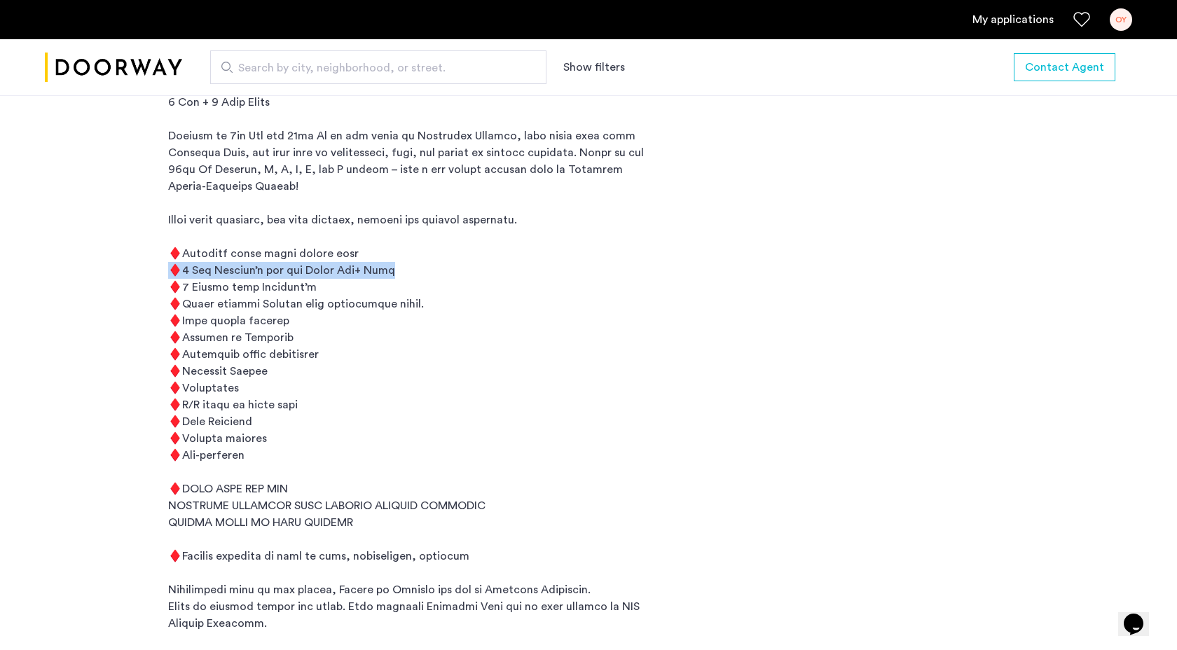
drag, startPoint x: 142, startPoint y: 271, endPoint x: 413, endPoint y: 276, distance: 271.1
drag, startPoint x: 160, startPoint y: 284, endPoint x: 333, endPoint y: 285, distance: 173.0
drag, startPoint x: 161, startPoint y: 271, endPoint x: 406, endPoint y: 271, distance: 244.4
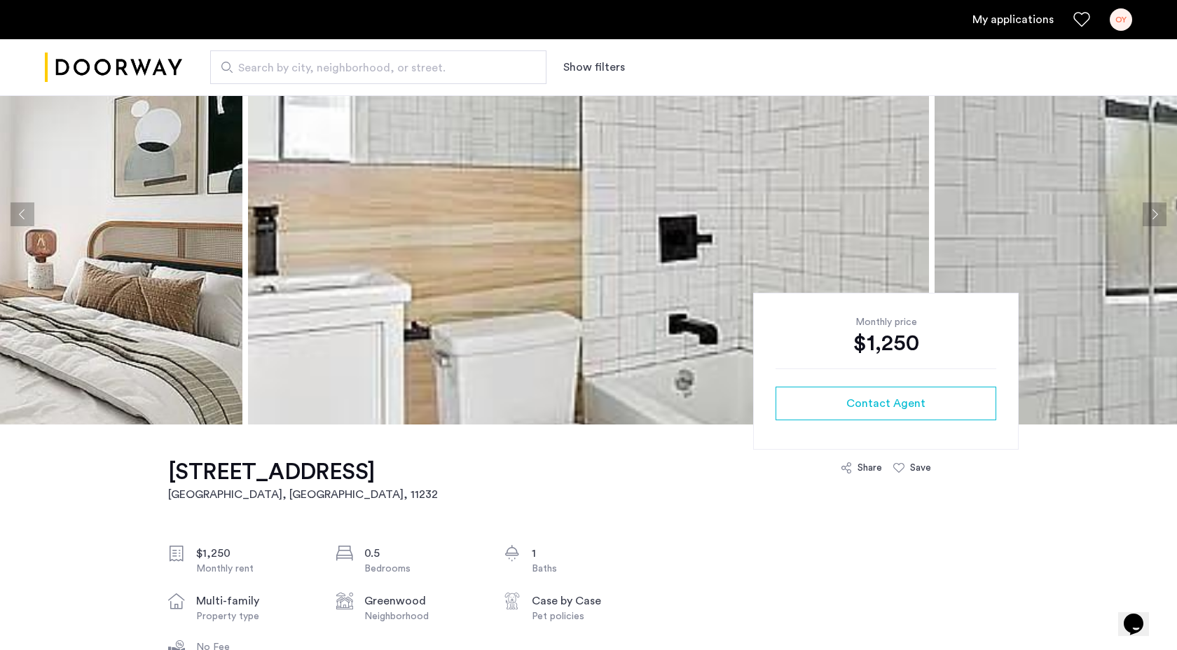
scroll to position [144, 0]
